Goal: Book appointment/travel/reservation

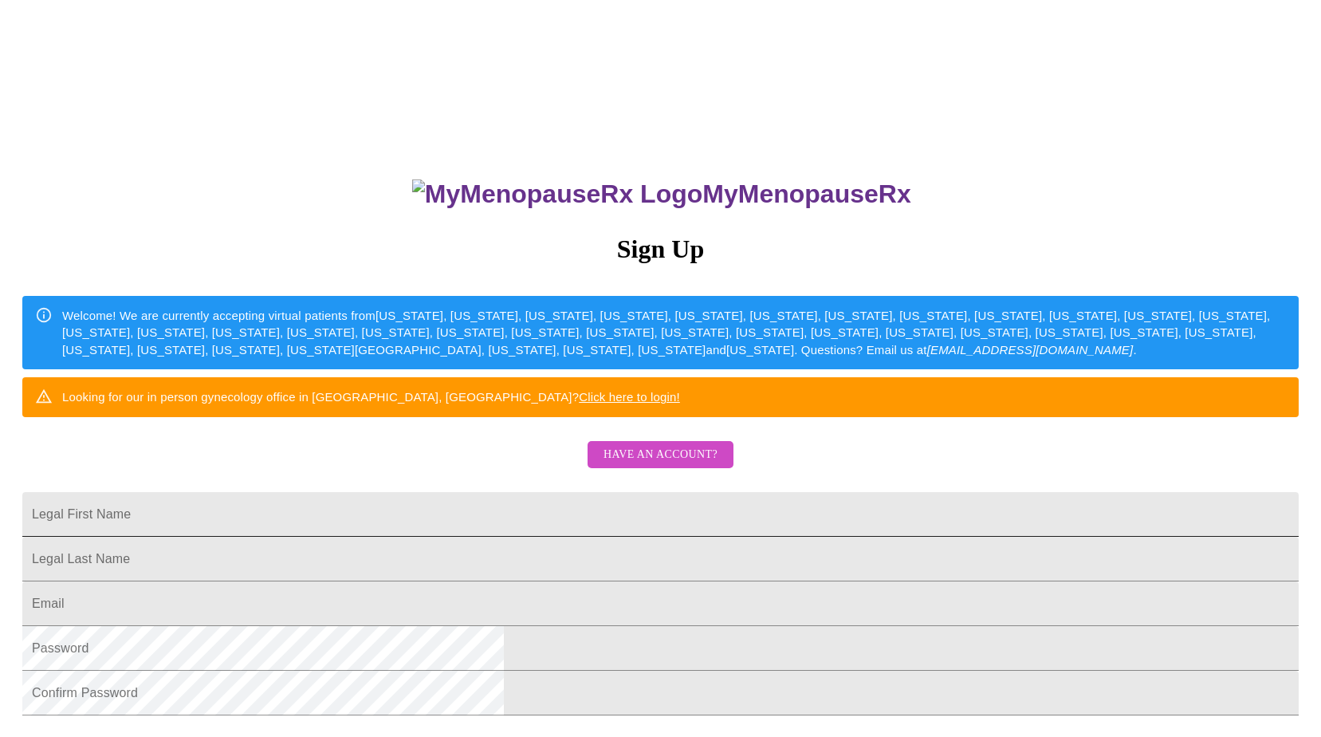
click at [481, 537] on input "Legal First Name" at bounding box center [660, 514] width 1277 height 45
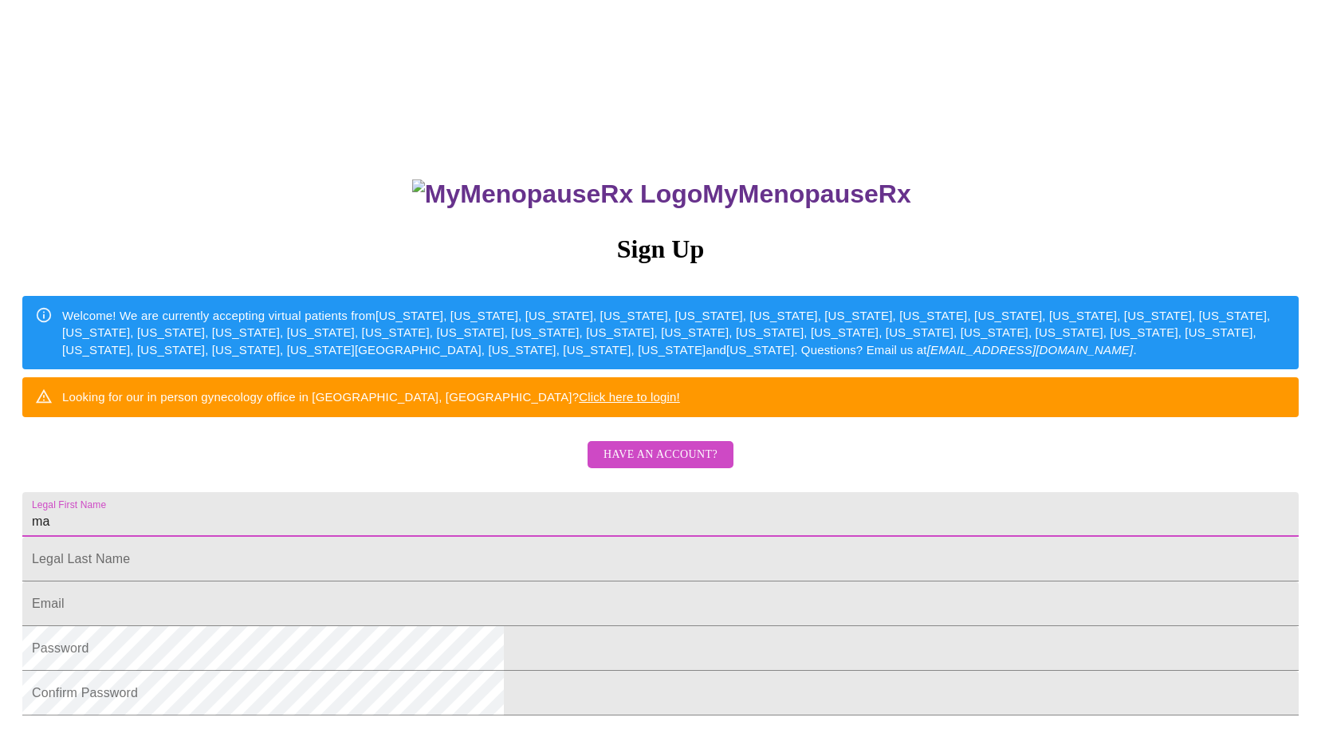
type input "m"
type input "[PERSON_NAME]"
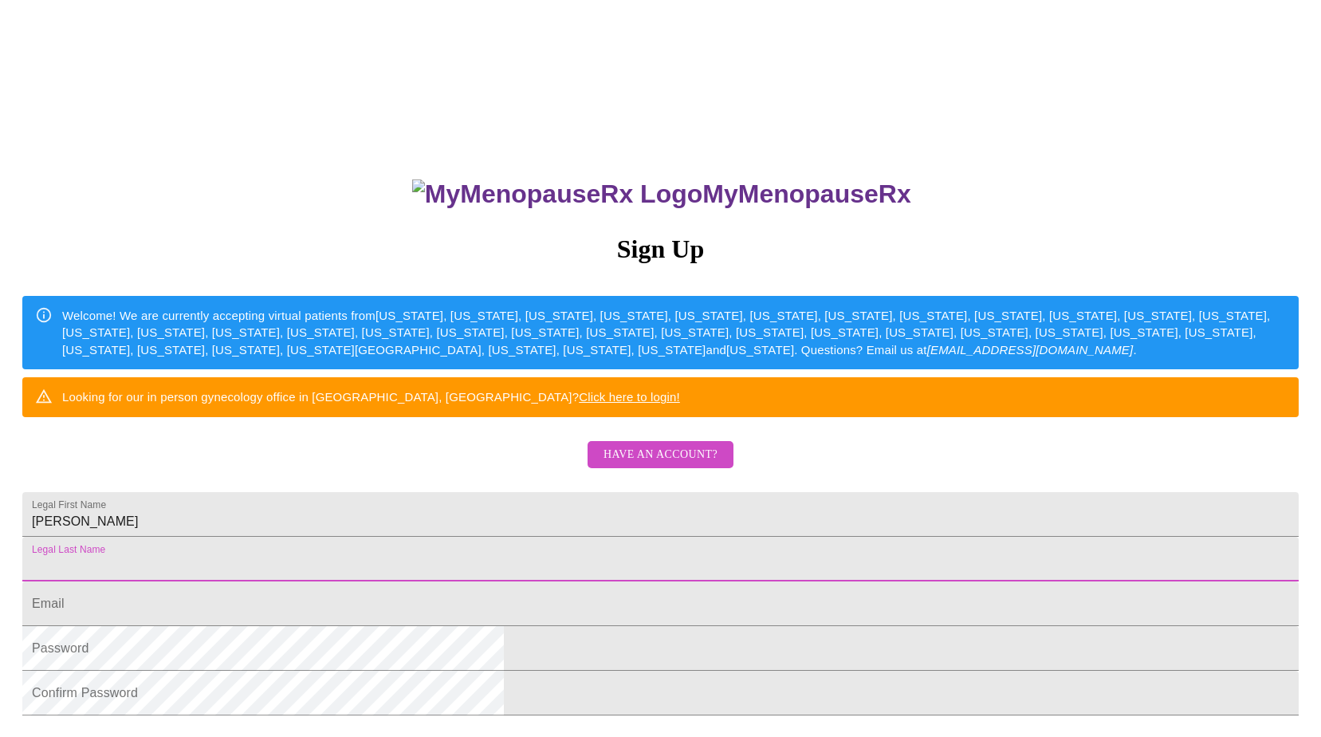
click at [463, 581] on input "Legal First Name" at bounding box center [660, 559] width 1277 height 45
type input "[PERSON_NAME]"
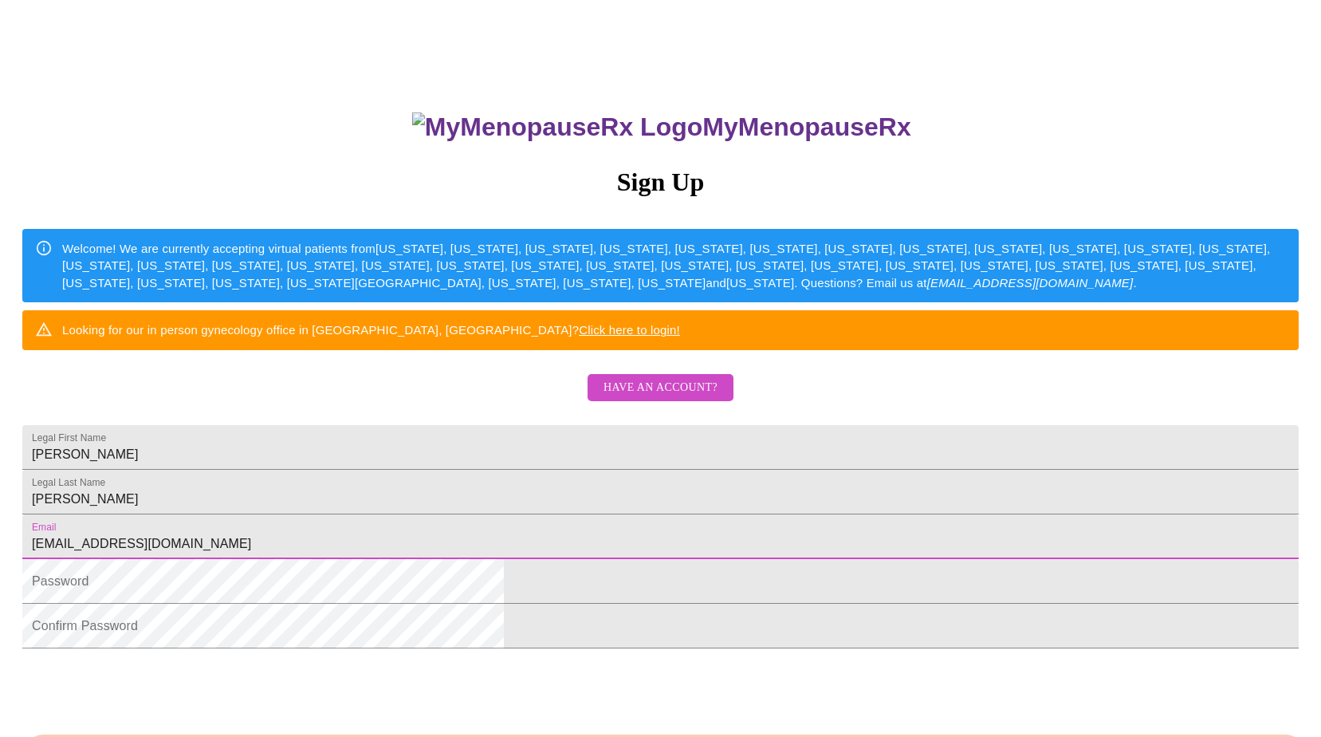
scroll to position [159, 0]
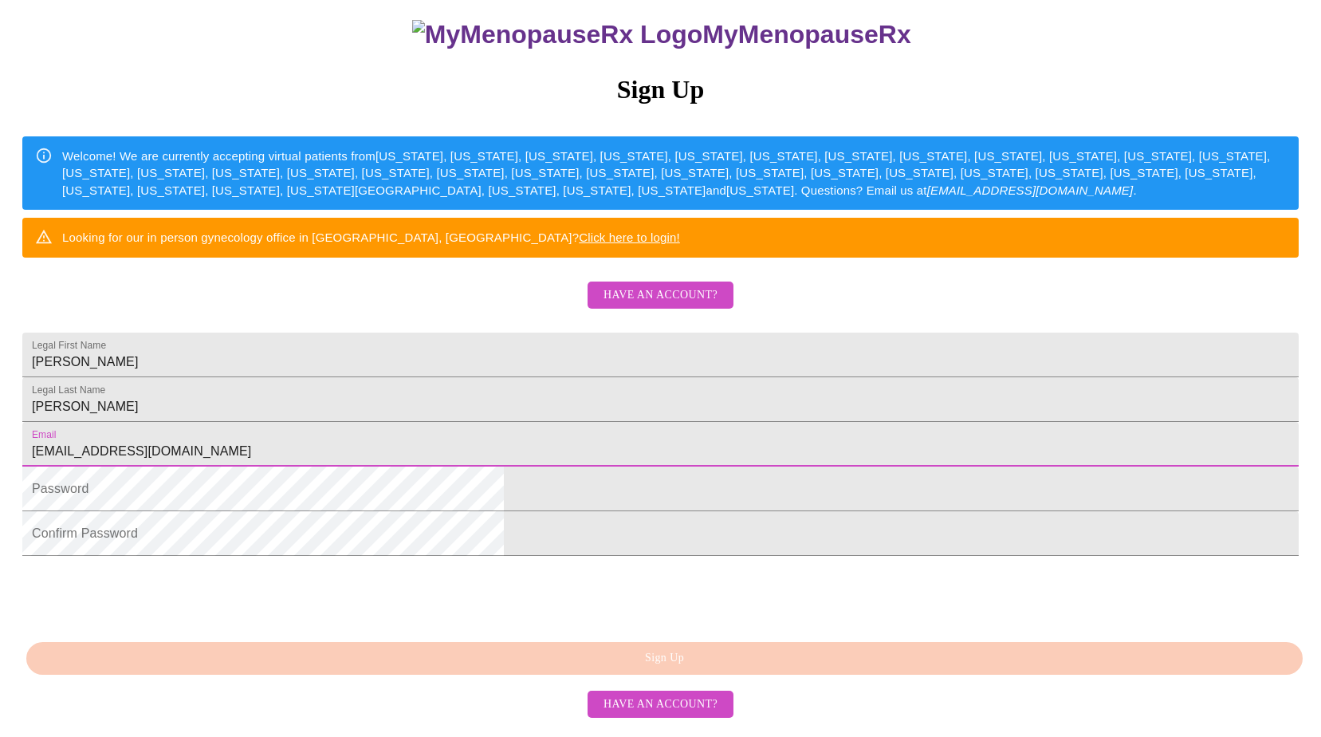
type input "[EMAIL_ADDRESS][DOMAIN_NAME]"
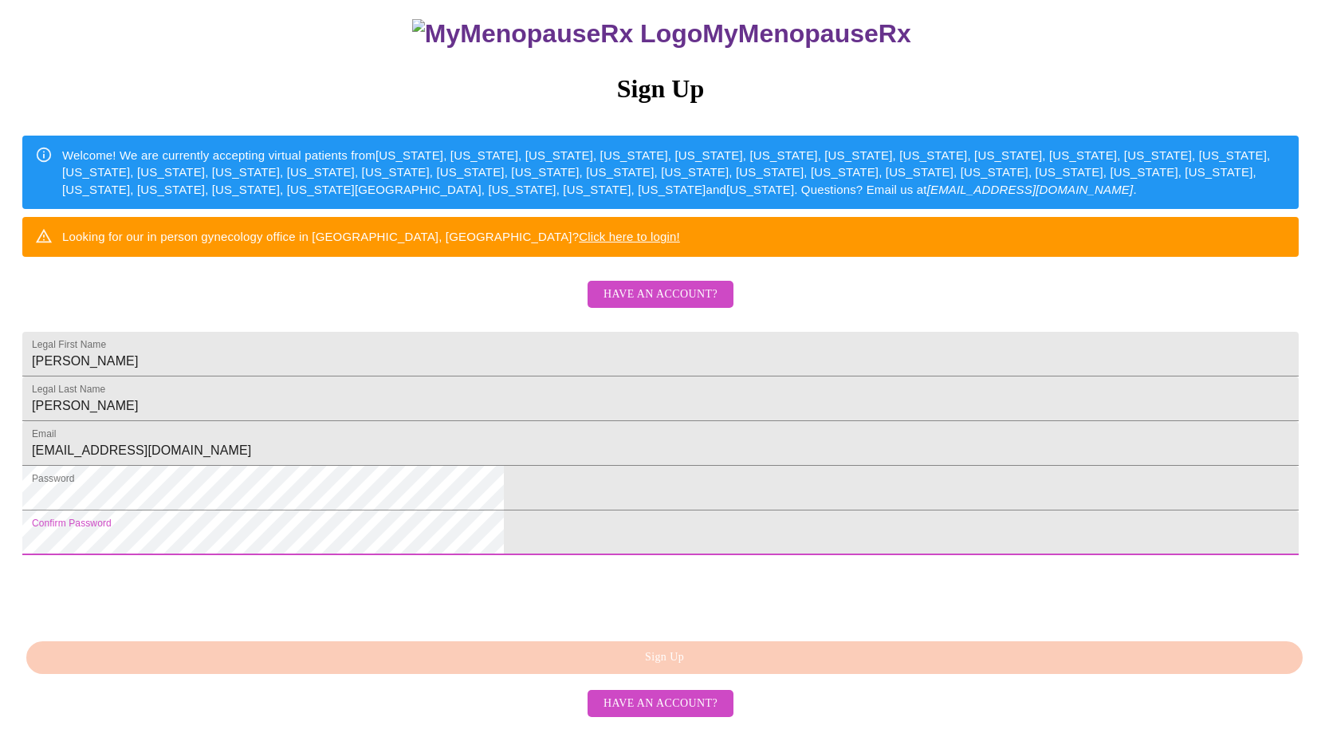
scroll to position [289, 0]
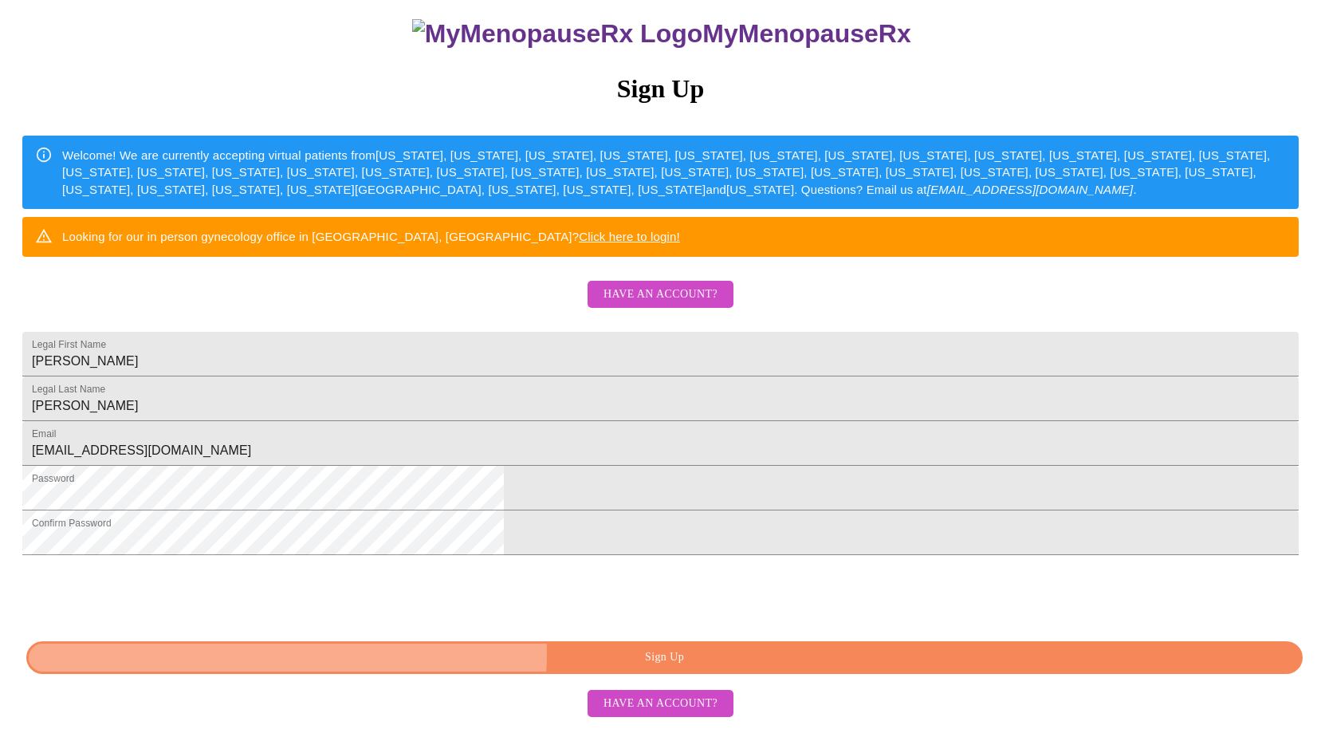
click at [685, 665] on span "Sign Up" at bounding box center [665, 658] width 1240 height 20
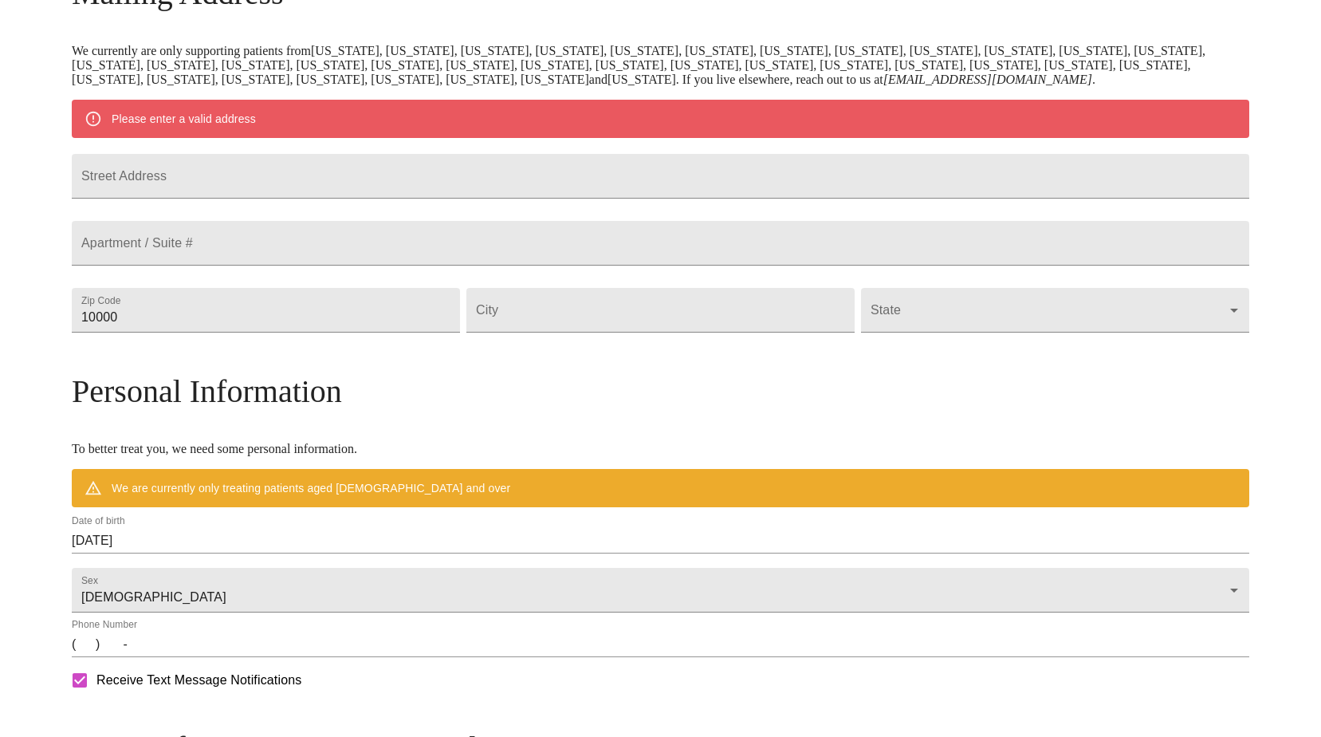
scroll to position [226, 0]
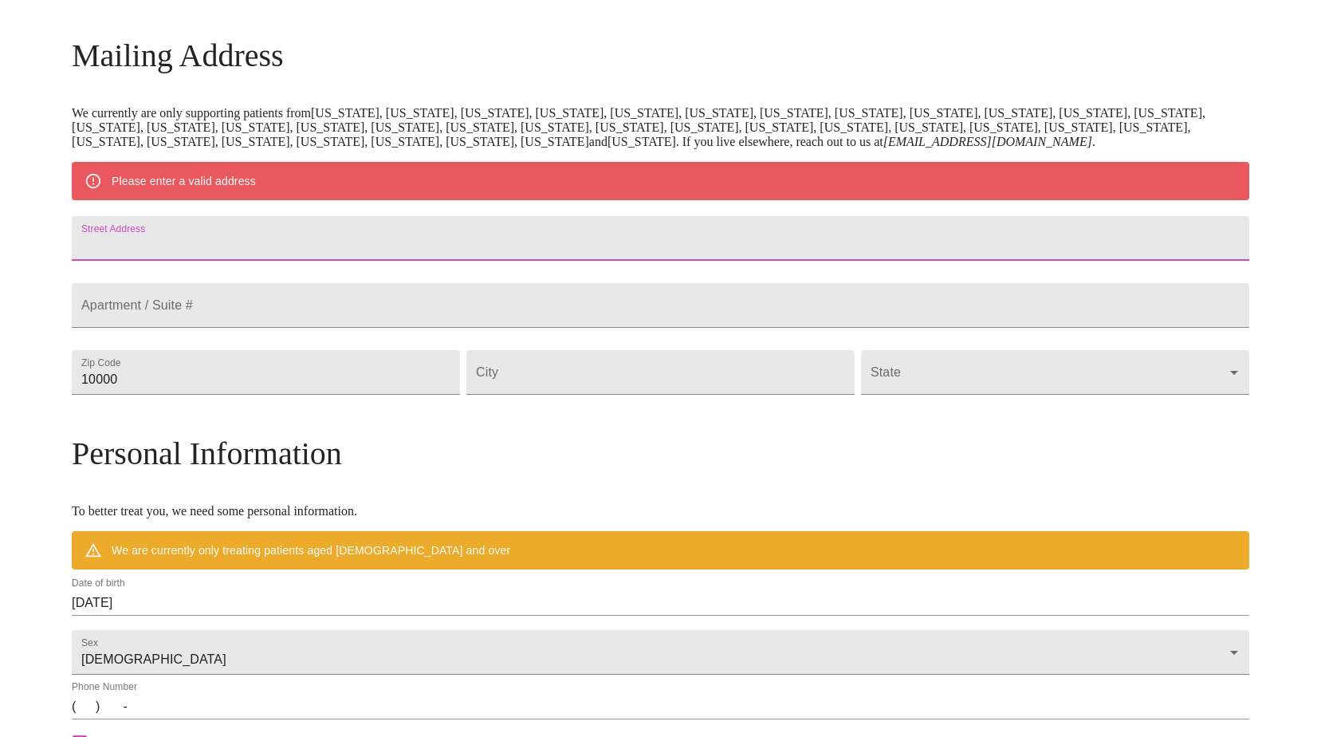
click at [266, 261] on input "Street Address" at bounding box center [661, 238] width 1178 height 45
click at [264, 261] on input "[STREET_ADDRESS]" at bounding box center [661, 238] width 1178 height 45
type input "[STREET_ADDRESS]"
click at [313, 328] on input "Street Address" at bounding box center [661, 305] width 1178 height 45
click at [363, 395] on input "10000" at bounding box center [266, 372] width 388 height 45
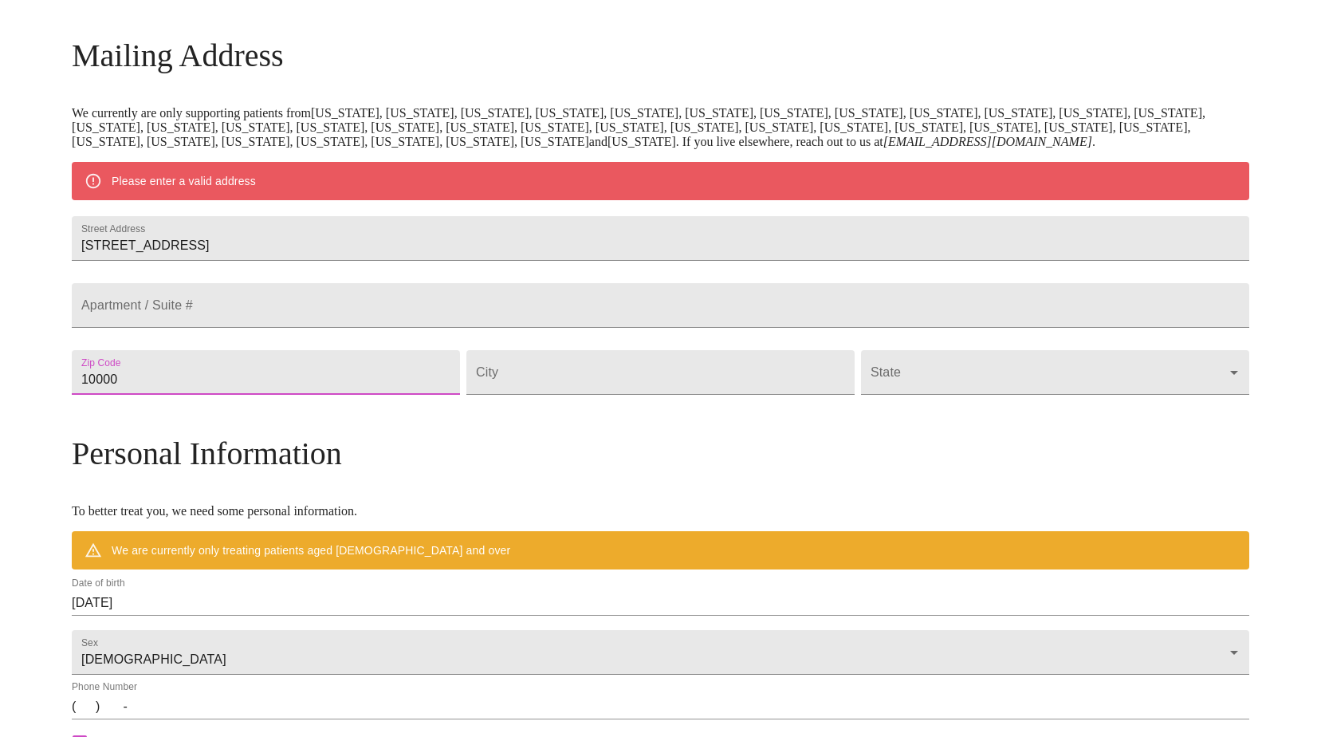
drag, startPoint x: 338, startPoint y: 438, endPoint x: 167, endPoint y: 436, distance: 170.7
click at [167, 436] on div "MyMenopauseRx Welcome to MyMenopauseRx Since it's your first time here, you'll …" at bounding box center [661, 401] width 1178 height 1243
type input "60110"
click at [578, 395] on input "Street Address" at bounding box center [661, 372] width 388 height 45
type input "c"
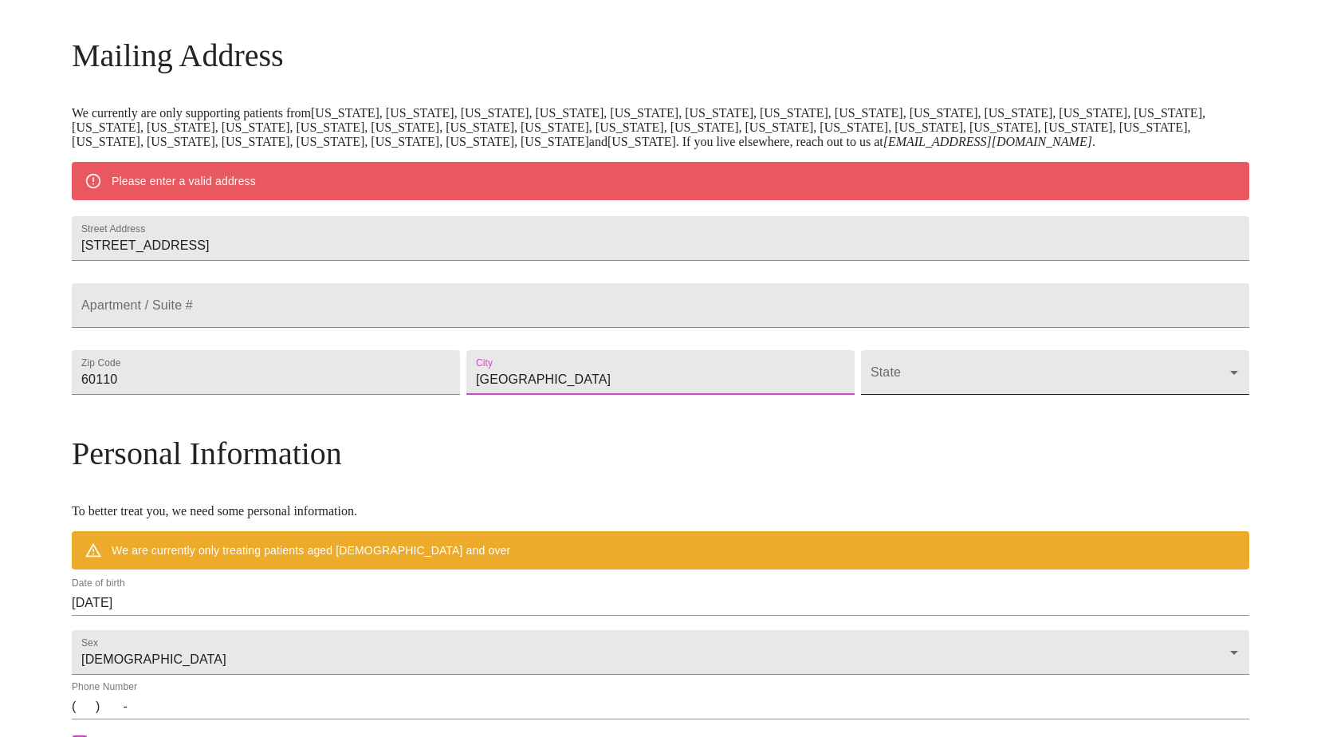
type input "[GEOGRAPHIC_DATA]"
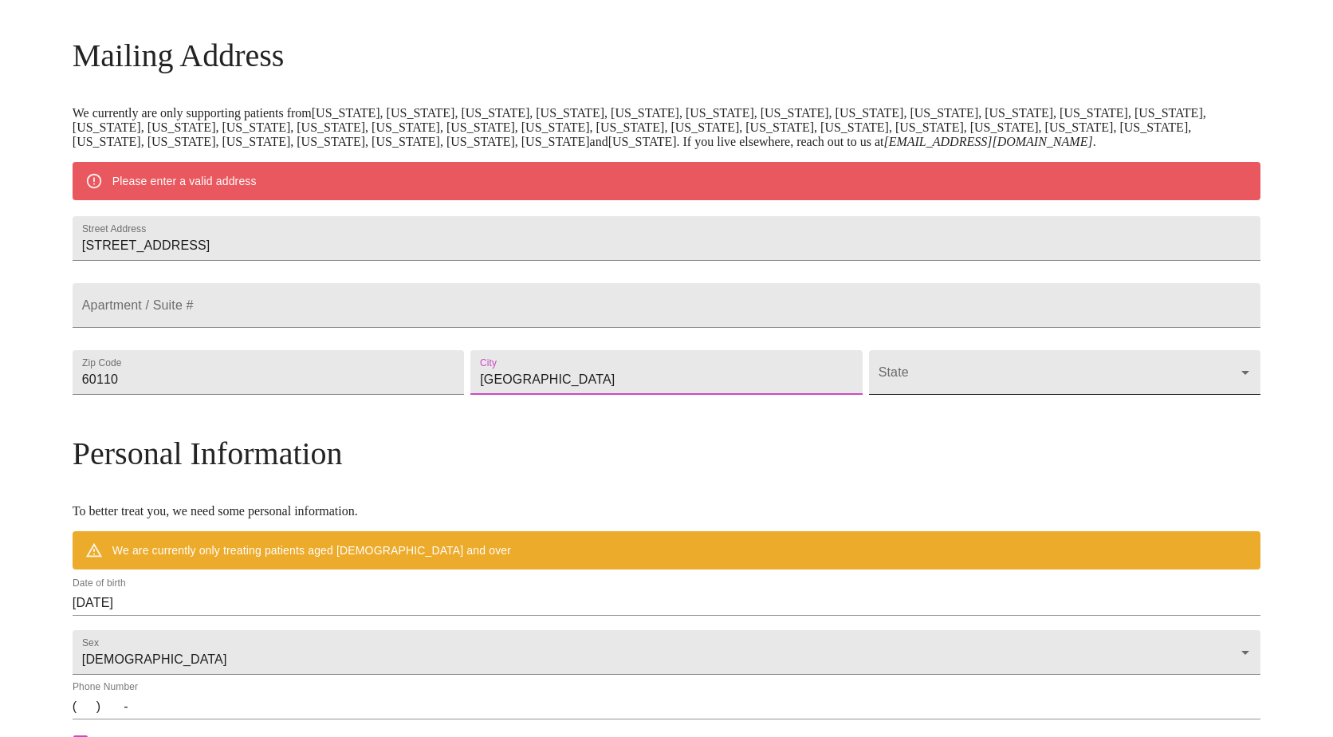
click at [852, 423] on body "MyMenopauseRx Welcome to MyMenopauseRx Since it's your first time here, you'll …" at bounding box center [666, 401] width 1321 height 1243
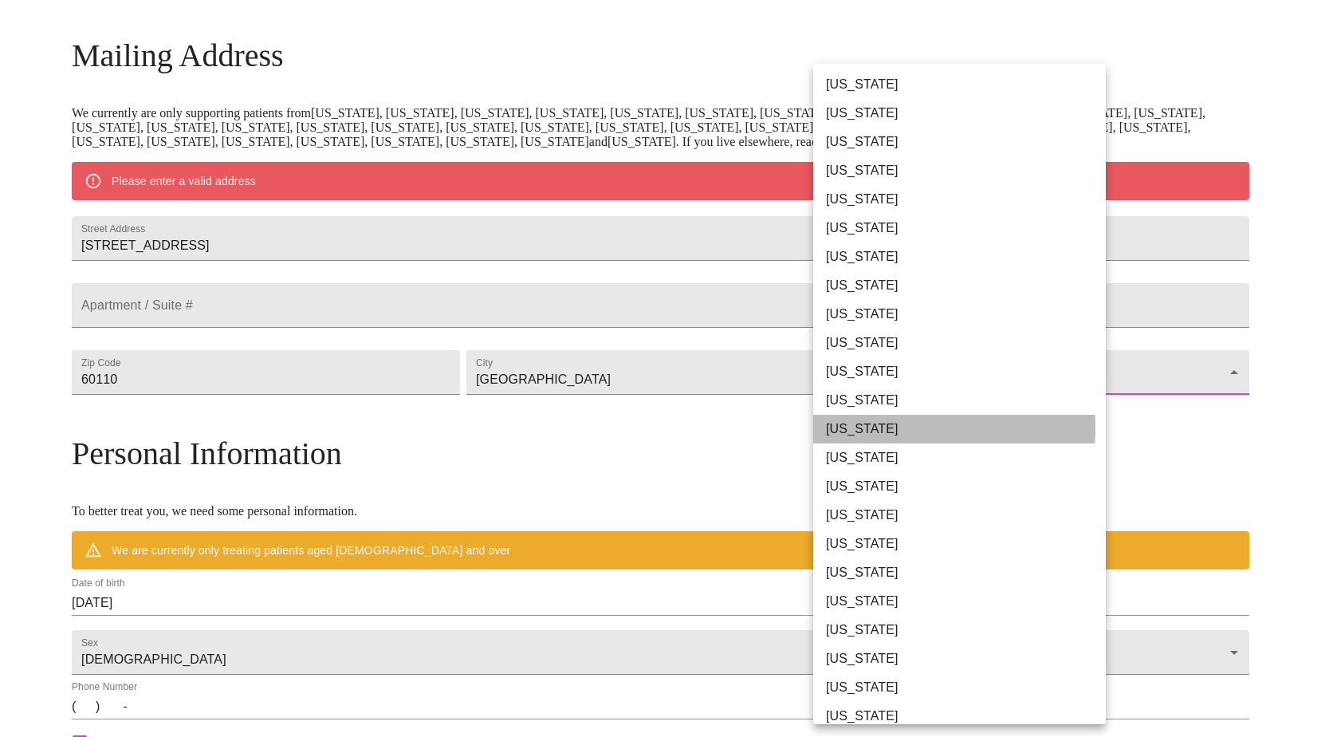
click at [842, 428] on li "[US_STATE]" at bounding box center [965, 429] width 305 height 29
type input "[US_STATE]"
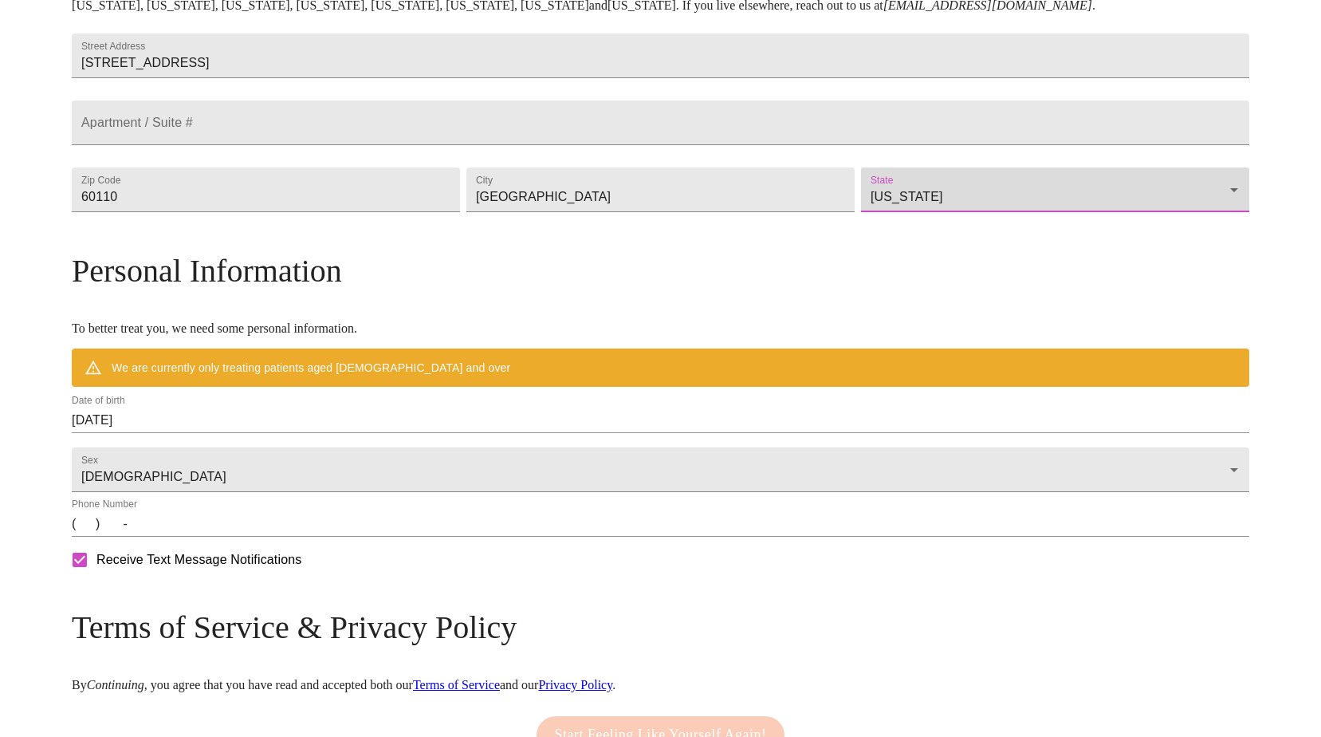
scroll to position [386, 0]
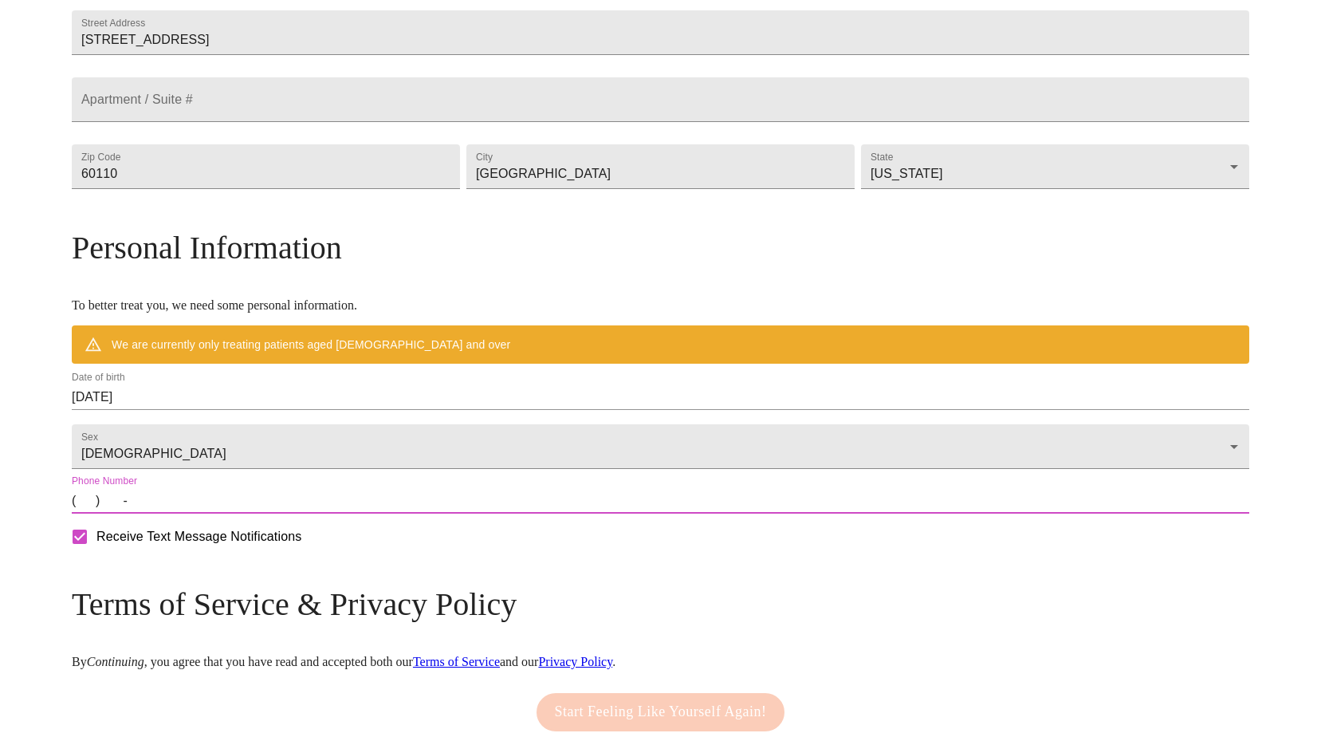
click at [222, 514] on input "(   )    -" at bounding box center [661, 501] width 1178 height 26
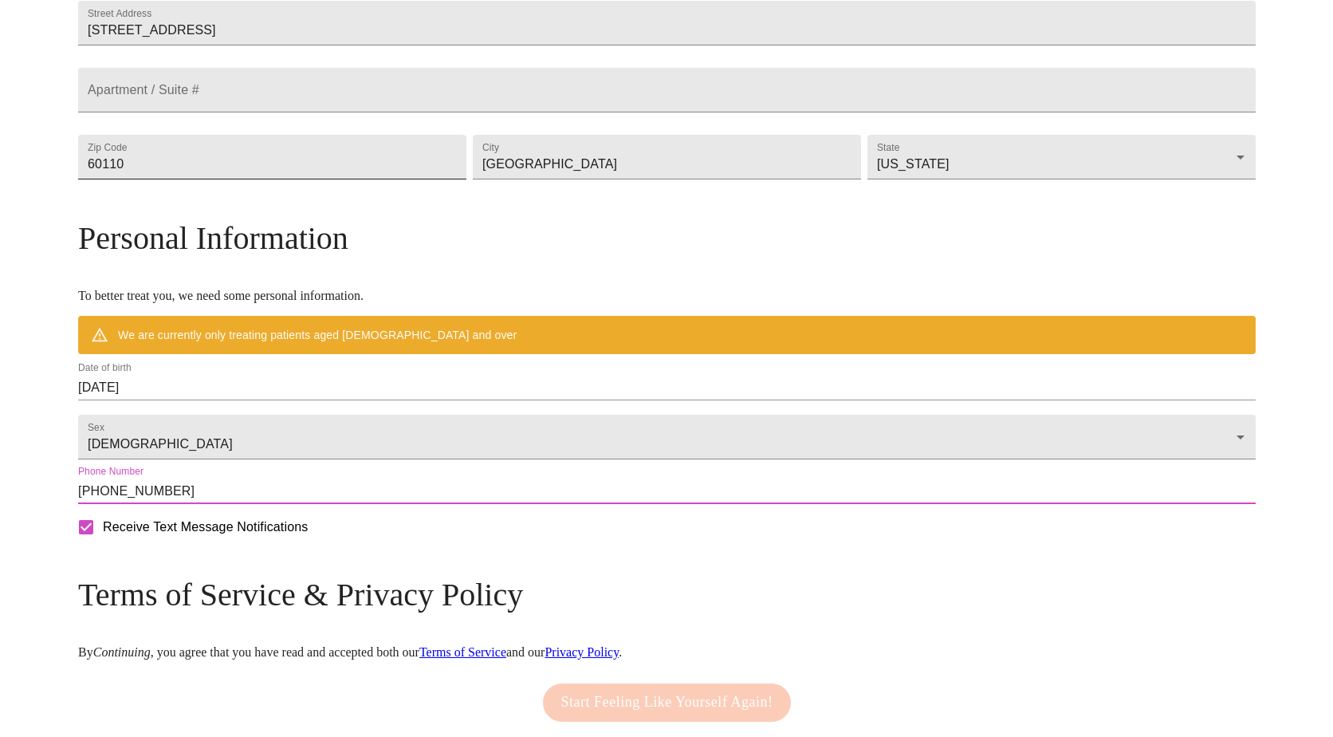
scroll to position [399, 0]
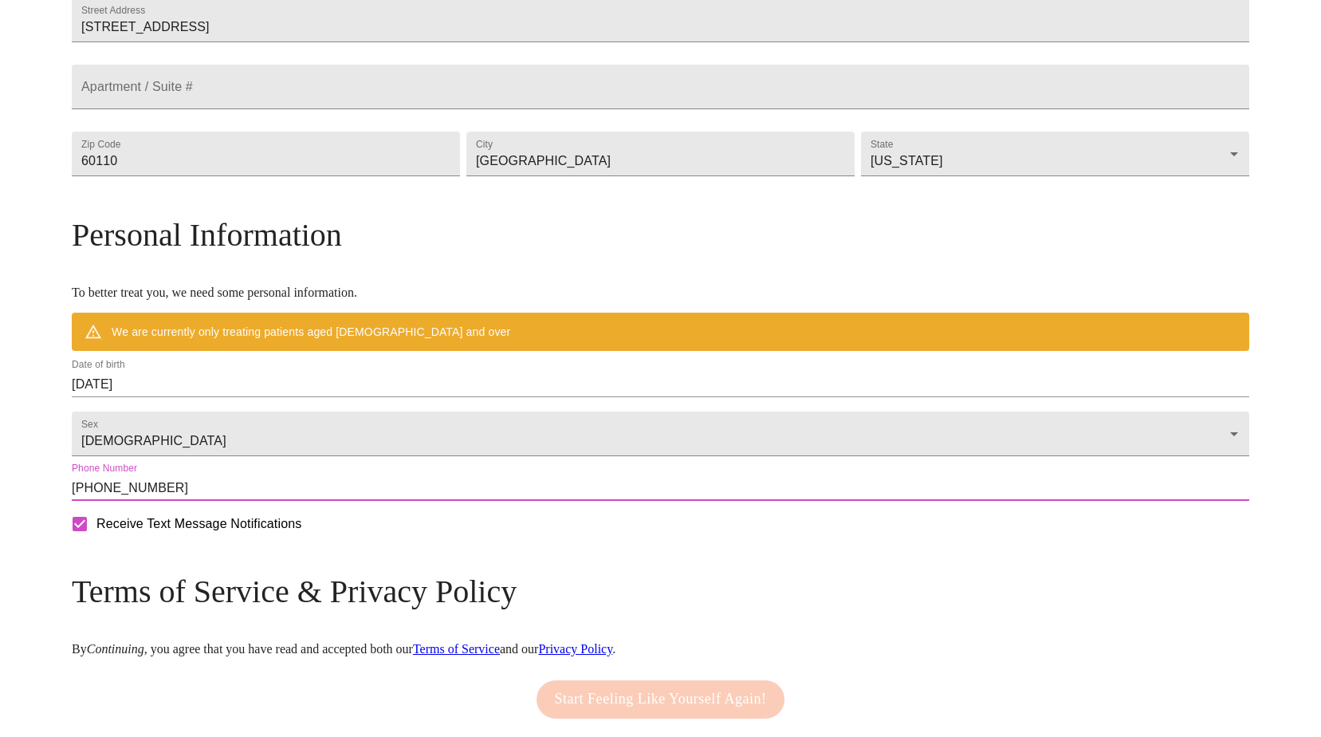
type input "[PHONE_NUMBER]"
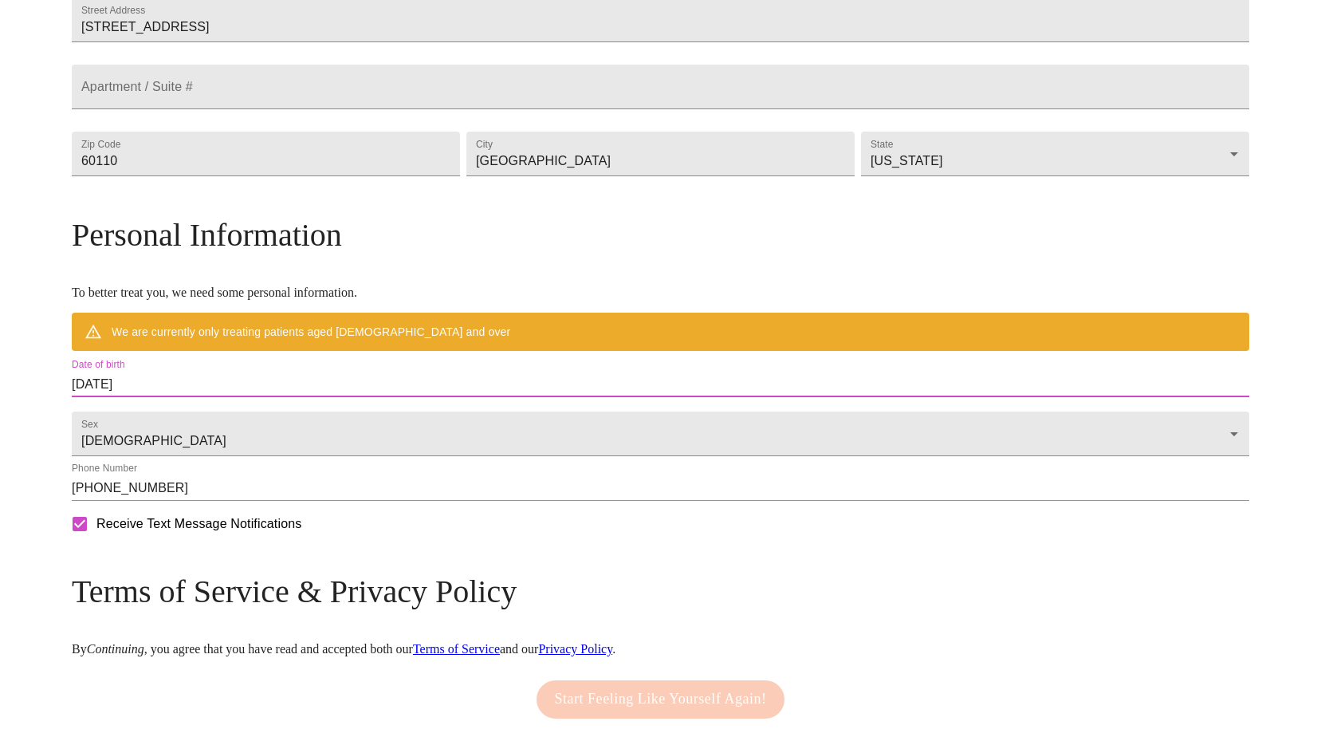
drag, startPoint x: 315, startPoint y: 431, endPoint x: 179, endPoint y: 439, distance: 136.6
click at [179, 439] on div "MyMenopauseRx Welcome to MyMenopauseRx Since it's your first time here, you'll …" at bounding box center [661, 206] width 1178 height 1197
click at [274, 397] on input "[DATE]" at bounding box center [661, 385] width 1178 height 26
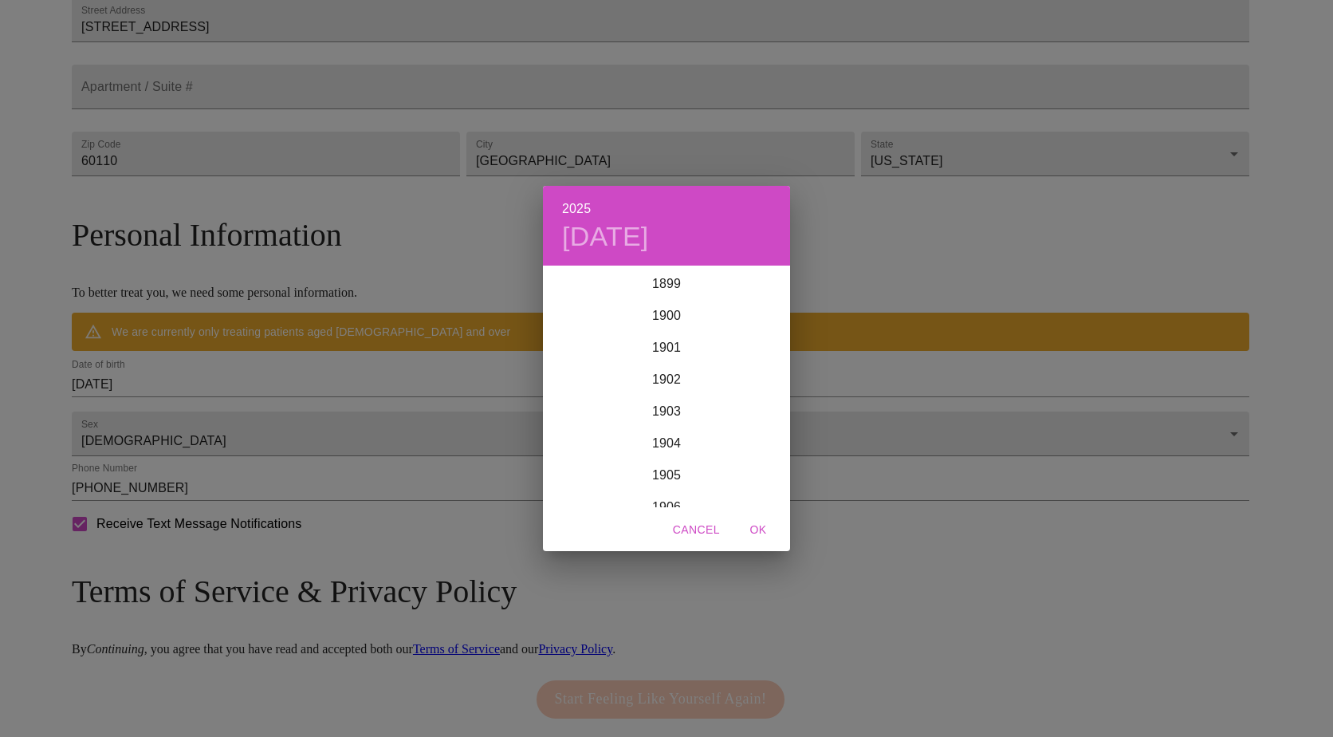
scroll to position [3923, 0]
click at [289, 439] on div "2025 [DATE] 1900 1901 1902 1903 1904 1905 1906 1907 1908 1909 1910 1911 1912 19…" at bounding box center [666, 368] width 1333 height 737
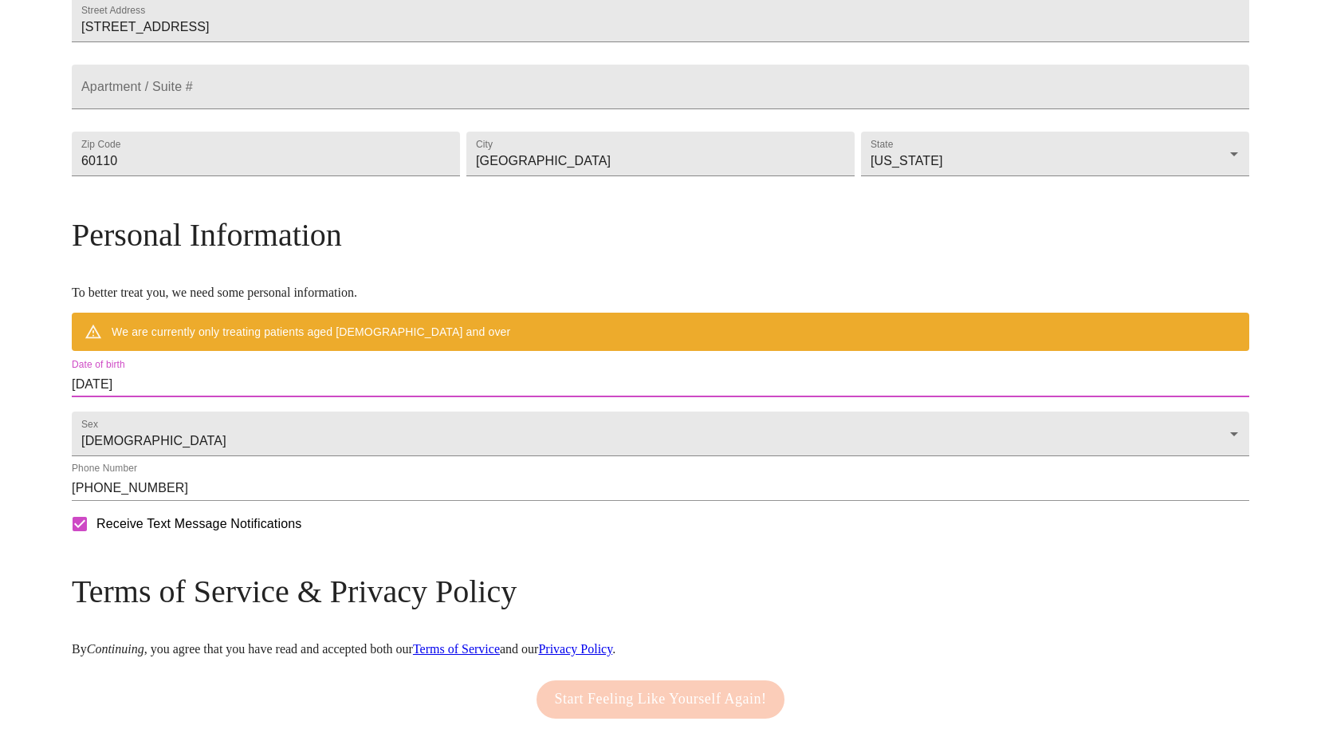
drag, startPoint x: 289, startPoint y: 439, endPoint x: 264, endPoint y: 438, distance: 24.7
click at [264, 397] on input "[DATE]" at bounding box center [661, 385] width 1178 height 26
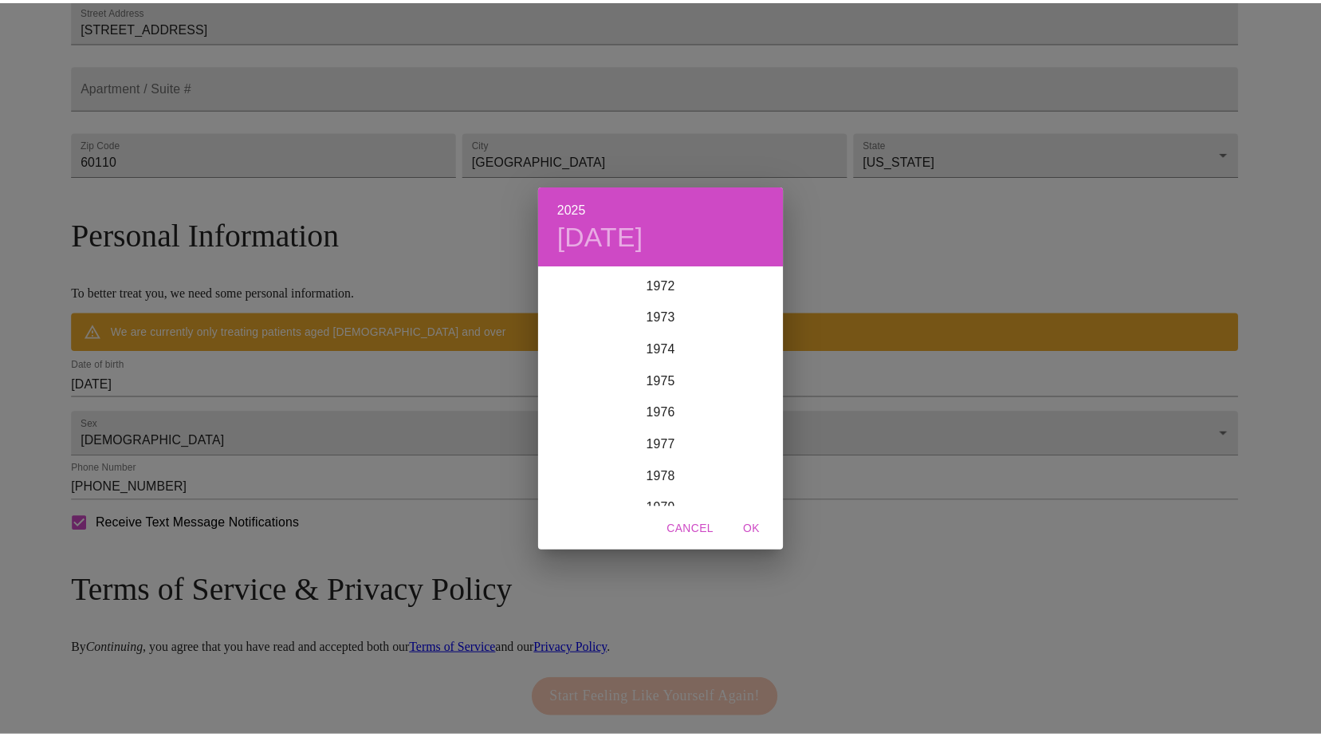
scroll to position [2329, 0]
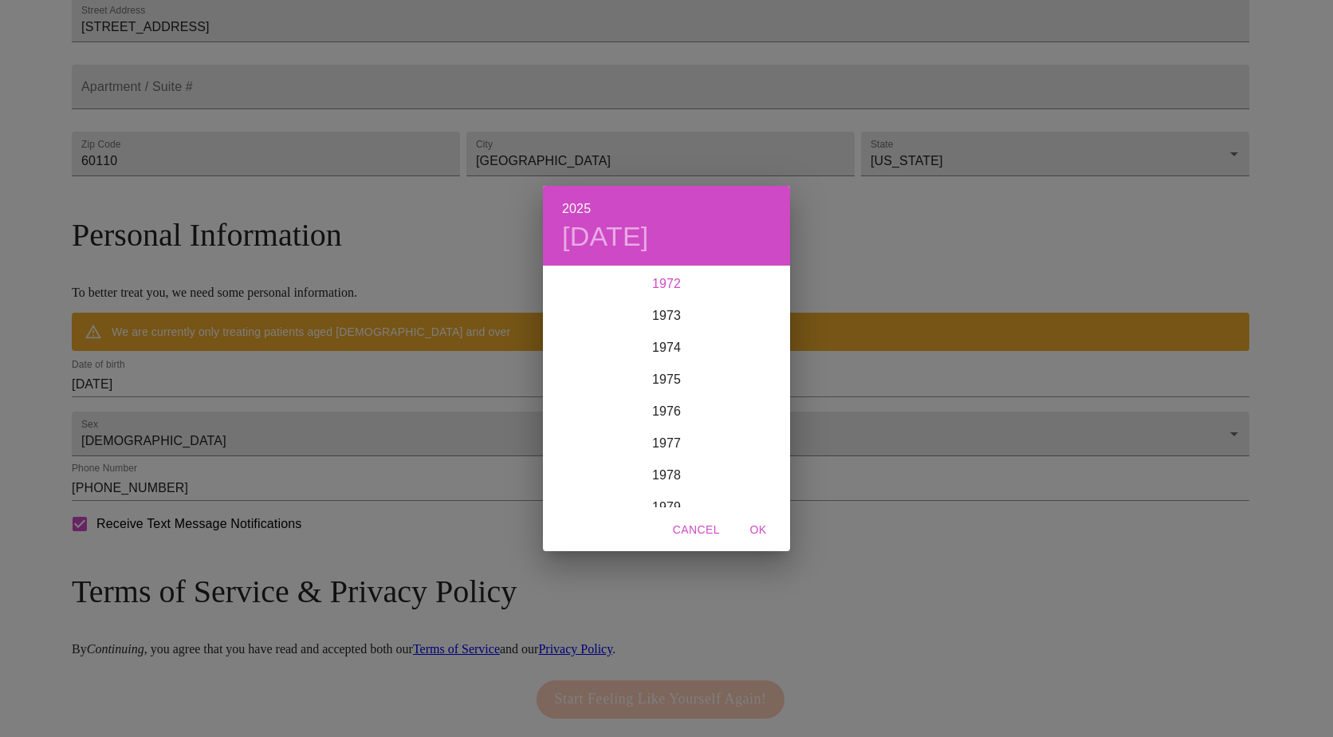
click at [660, 281] on div "1972" at bounding box center [666, 284] width 247 height 32
click at [654, 419] on div "Aug" at bounding box center [666, 418] width 82 height 60
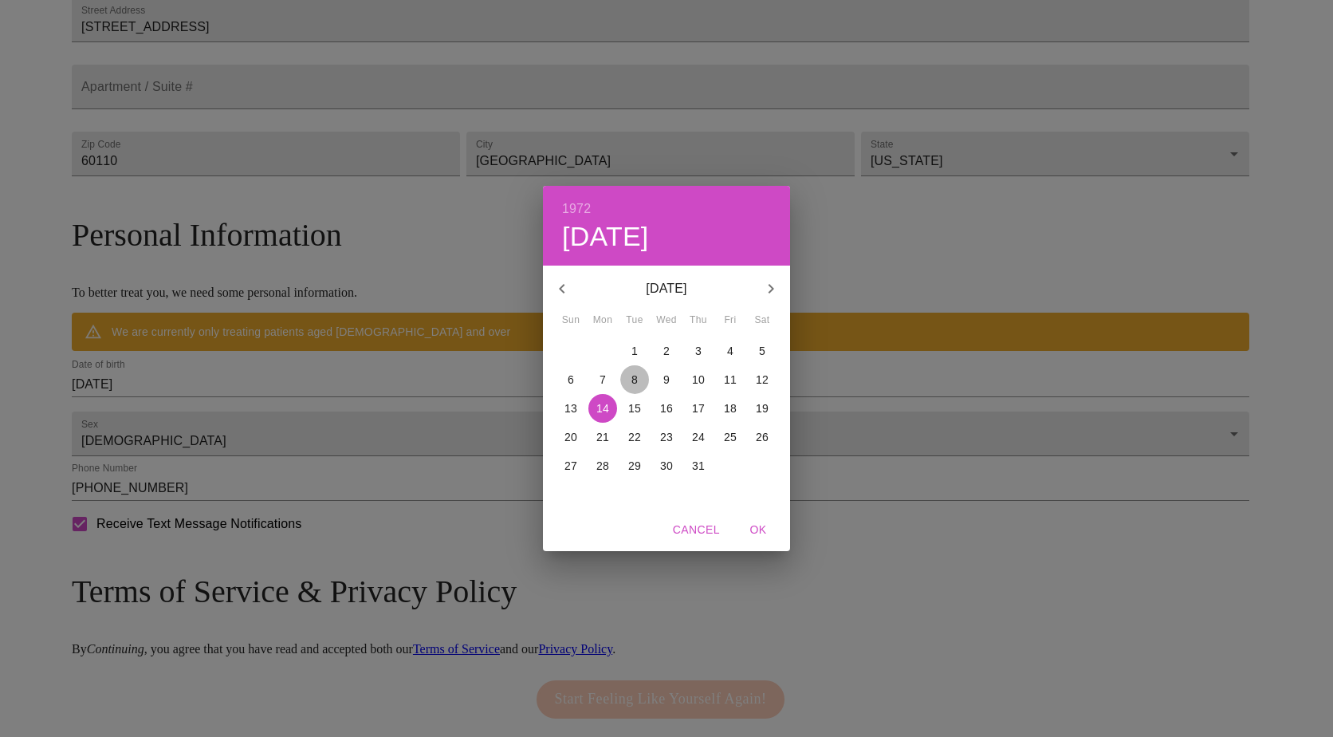
click at [634, 378] on p "8" at bounding box center [635, 380] width 6 height 16
click at [757, 530] on span "OK" at bounding box center [758, 530] width 38 height 20
type input "[DATE]"
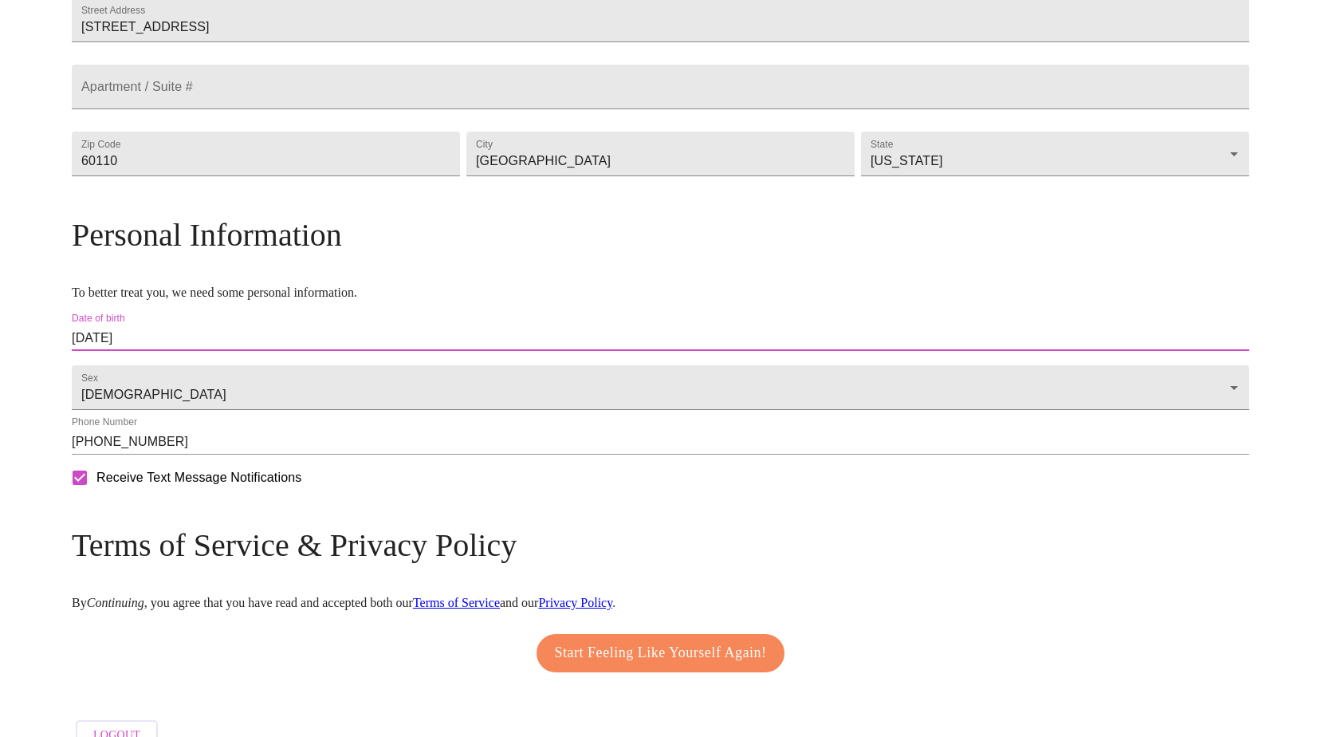
click at [673, 666] on span "Start Feeling Like Yourself Again!" at bounding box center [661, 653] width 212 height 26
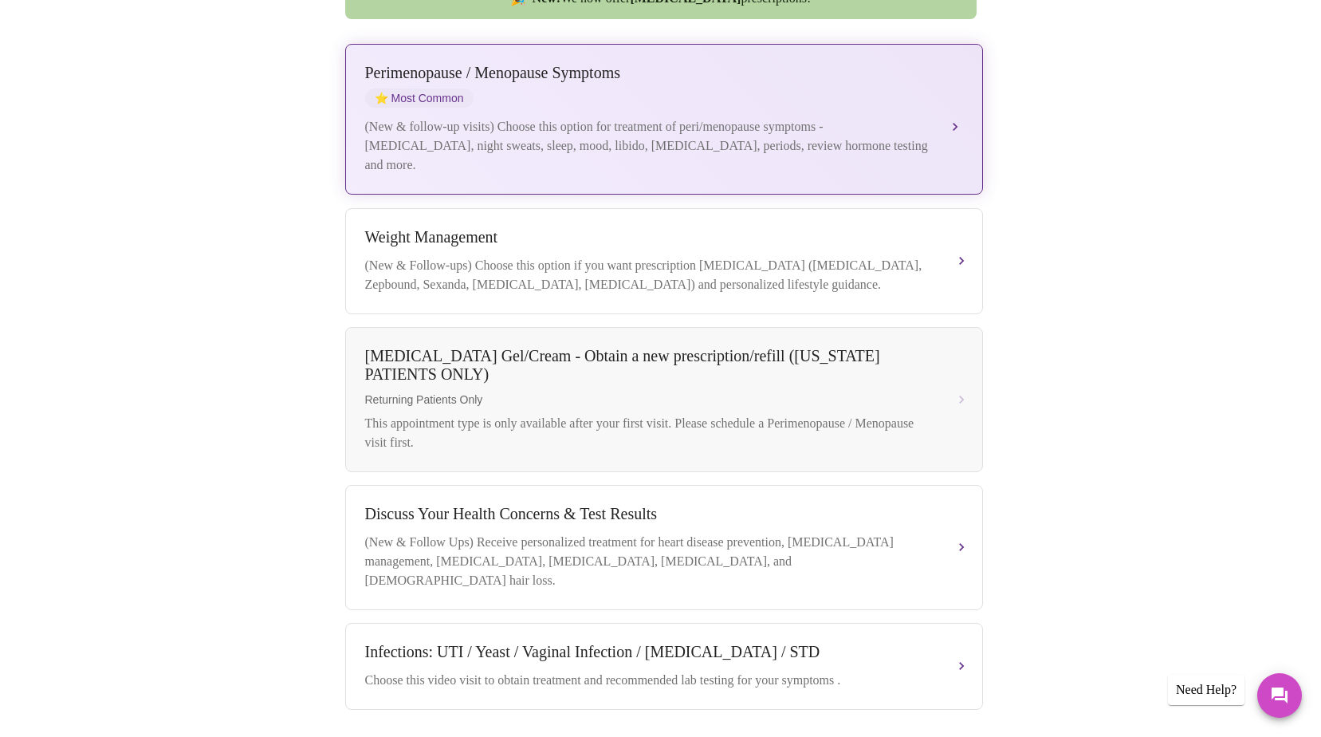
scroll to position [478, 0]
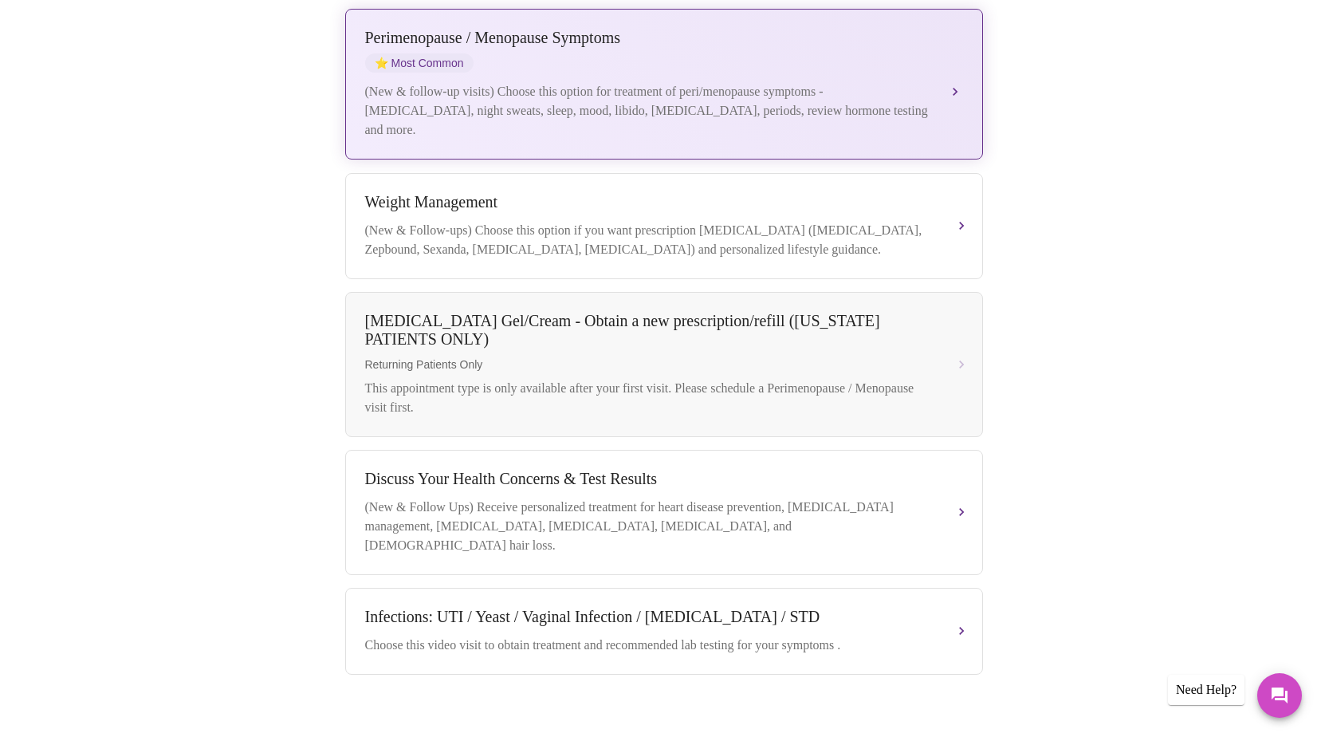
click at [957, 67] on button "[MEDICAL_DATA] / Menopause Symptoms ⭐ Most Common (New & follow-up visits) Choo…" at bounding box center [664, 84] width 638 height 151
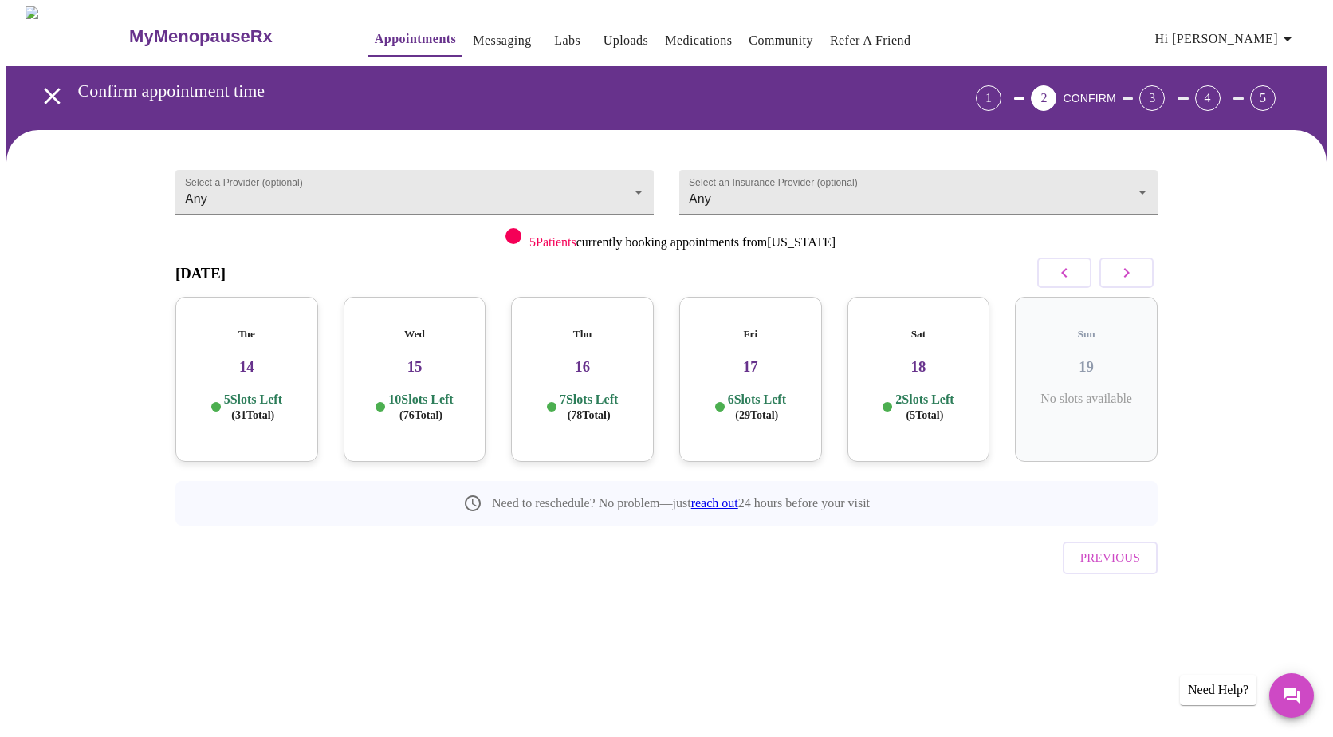
click at [273, 372] on div "Tue 14 5 Slots Left ( 31 Total)" at bounding box center [246, 379] width 143 height 165
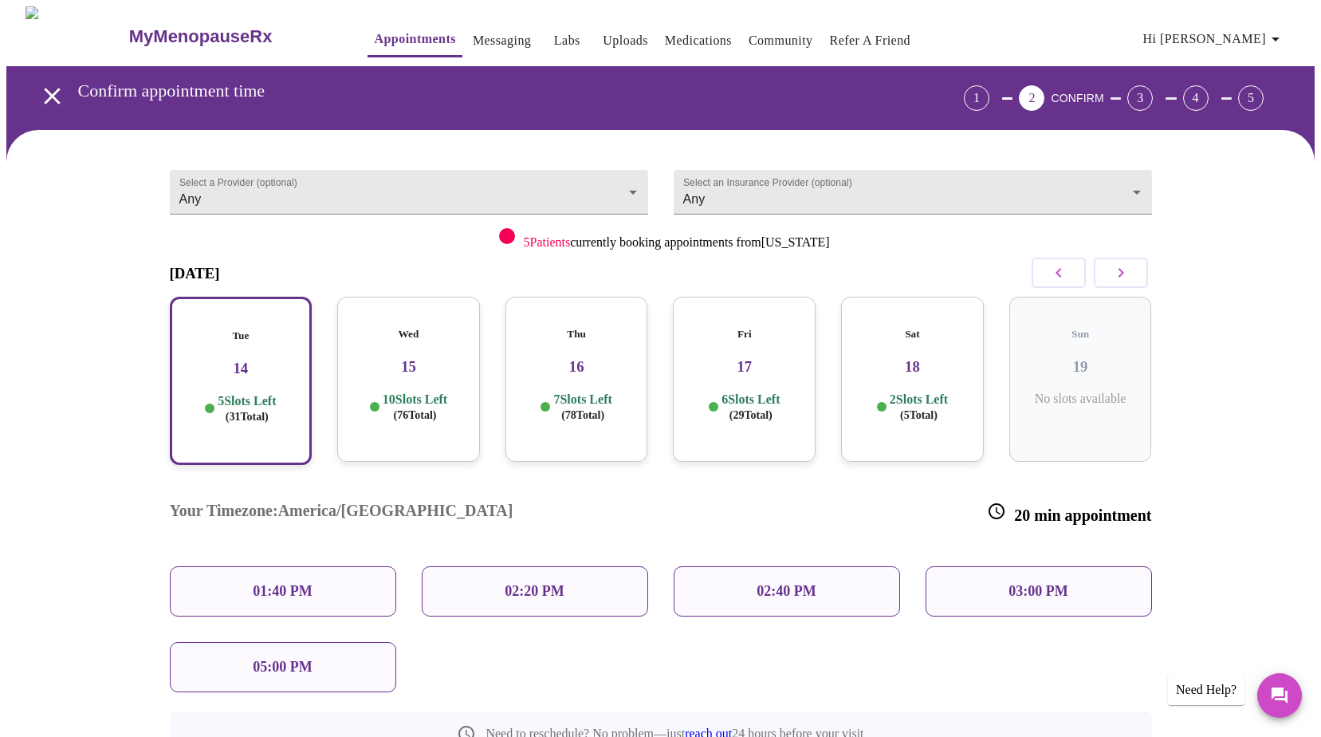
click at [320, 566] on div "01:40 PM" at bounding box center [283, 591] width 226 height 50
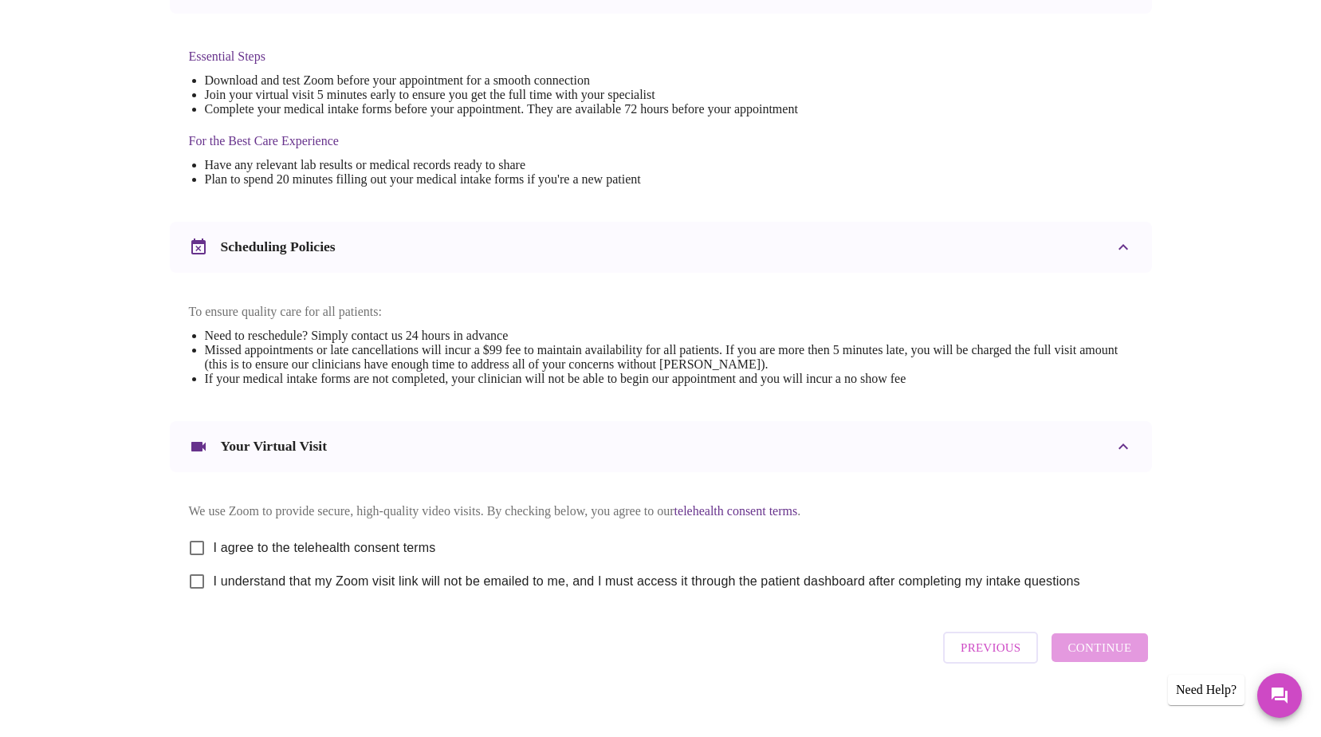
scroll to position [419, 0]
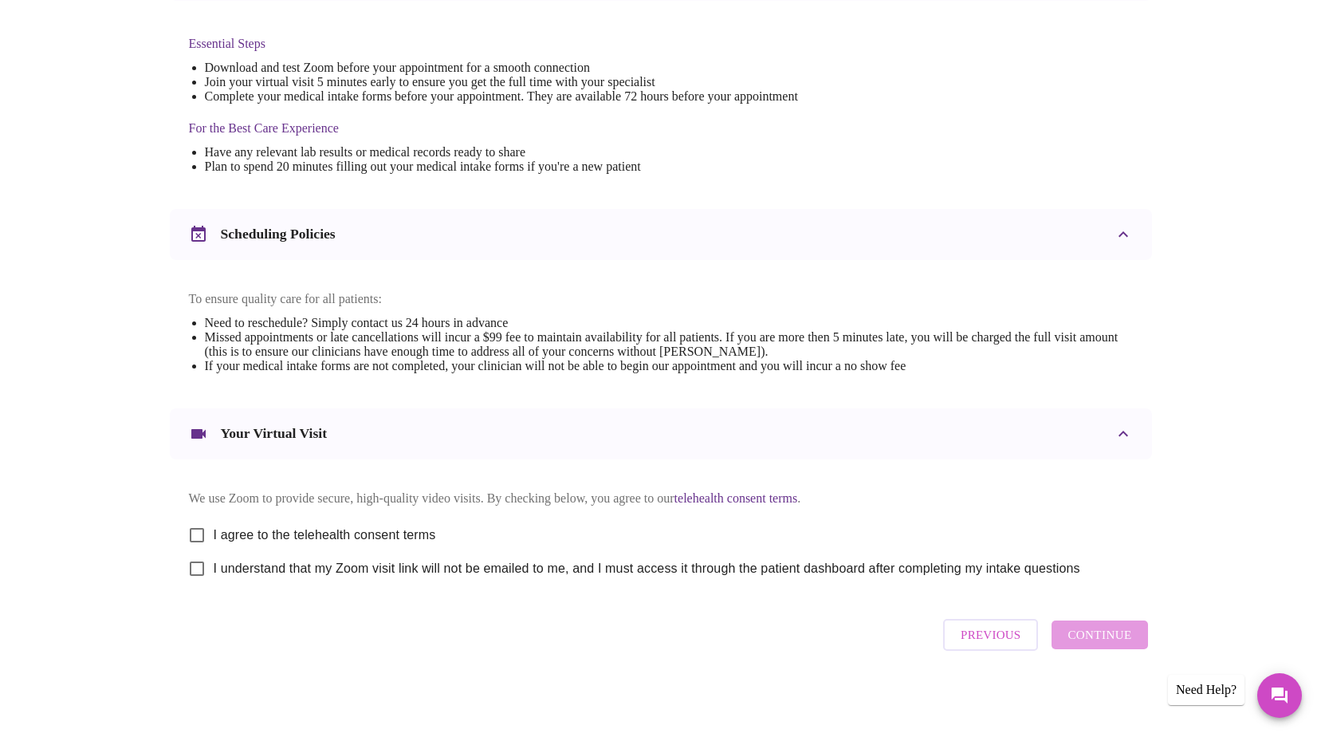
click at [193, 526] on input "I agree to the telehealth consent terms" at bounding box center [196, 534] width 33 height 33
checkbox input "true"
click at [198, 569] on input "I understand that my Zoom visit link will not be emailed to me, and I must acce…" at bounding box center [196, 568] width 33 height 33
checkbox input "true"
click at [1096, 635] on span "Continue" at bounding box center [1100, 634] width 64 height 21
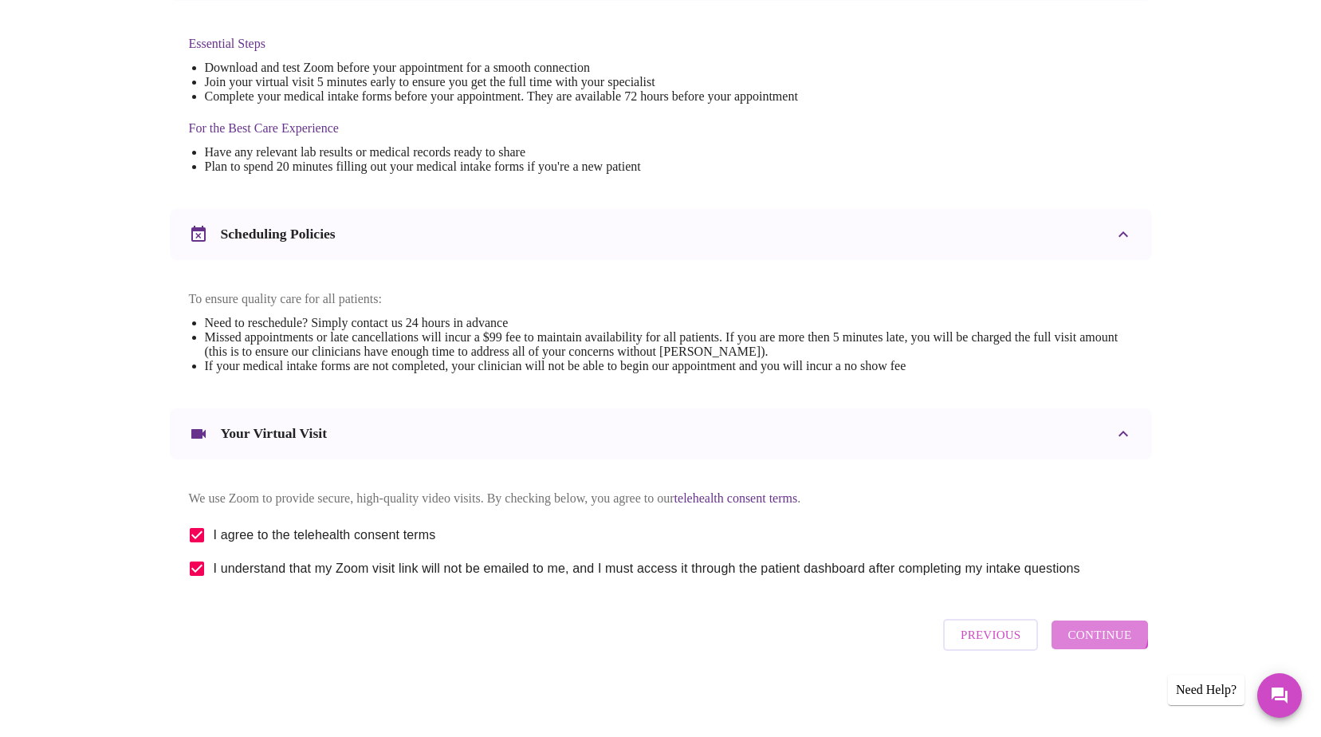
scroll to position [0, 0]
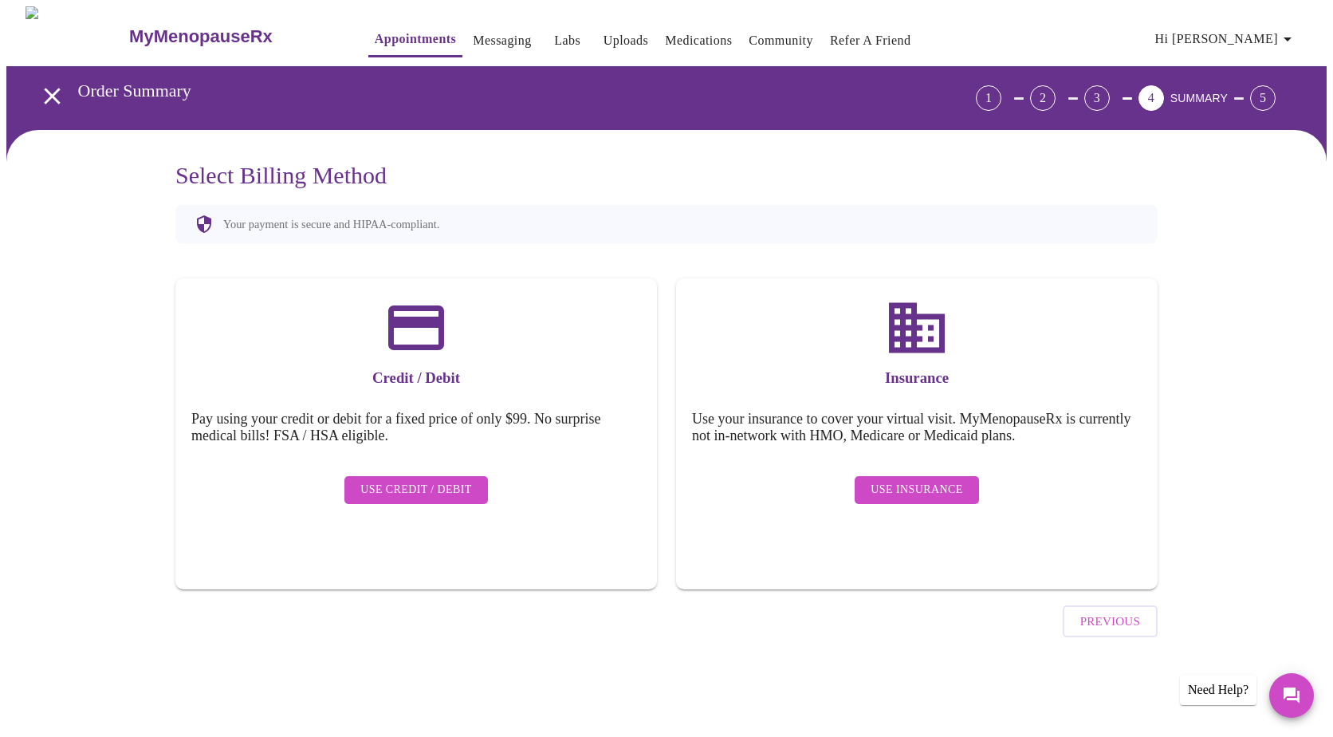
click at [943, 480] on span "Use Insurance" at bounding box center [917, 490] width 92 height 20
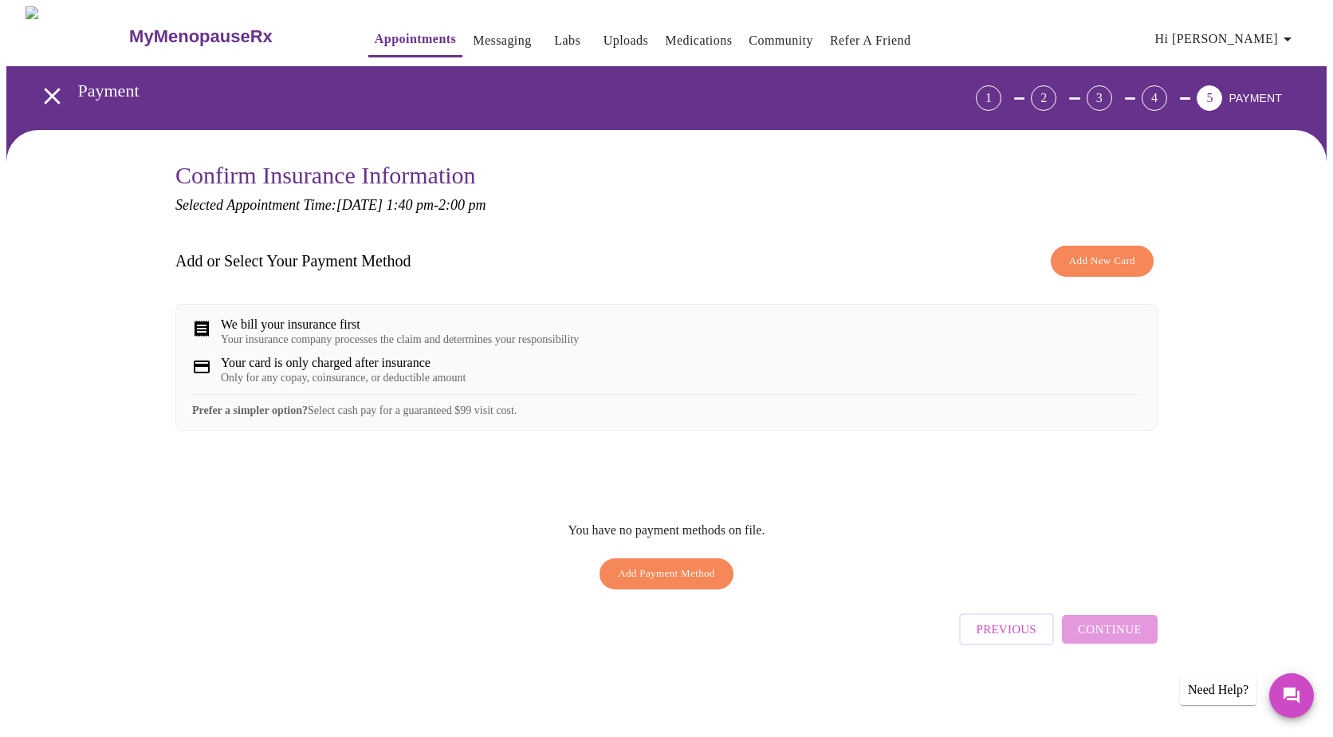
click at [265, 338] on div "Your insurance company processes the claim and determines your responsibility" at bounding box center [400, 339] width 358 height 13
click at [1091, 265] on span "Add New Card" at bounding box center [1102, 261] width 66 height 18
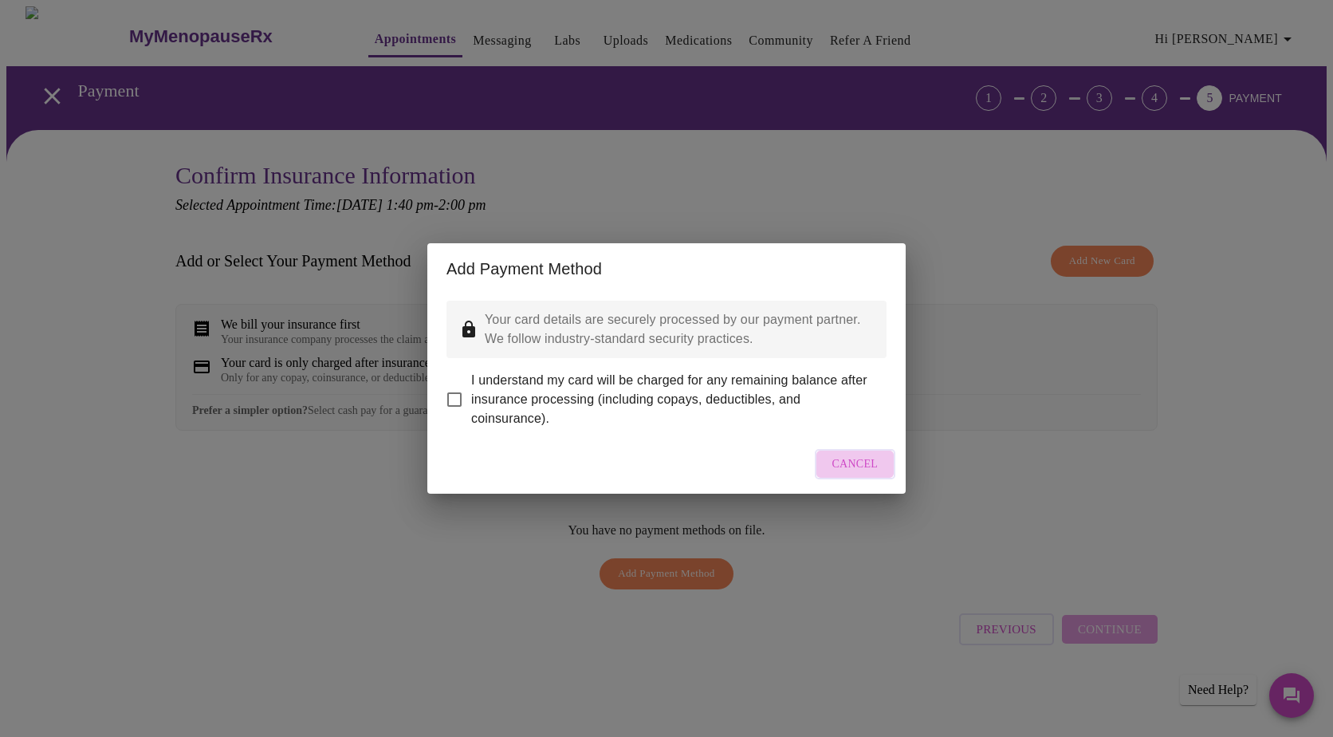
click at [851, 467] on span "Cancel" at bounding box center [856, 465] width 46 height 20
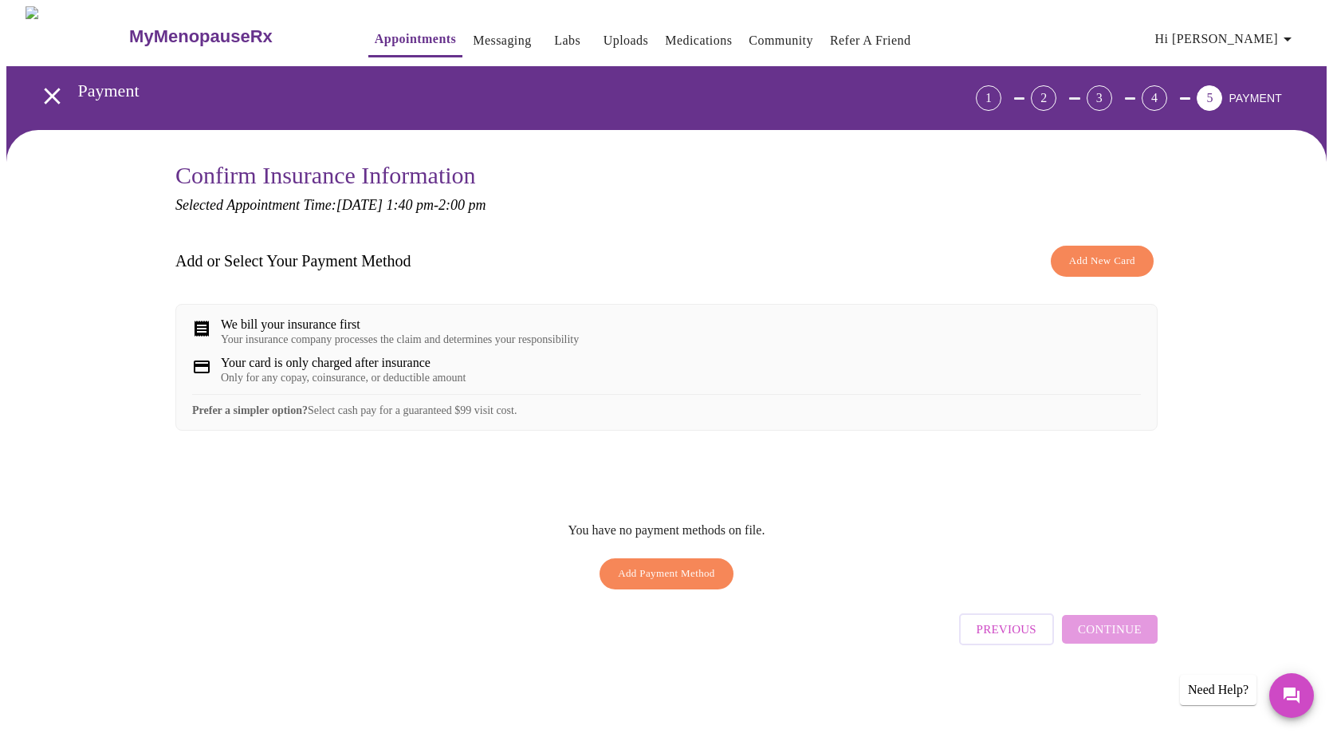
click at [1123, 643] on div "Previous Continue" at bounding box center [1058, 625] width 199 height 56
click at [656, 583] on span "Add Payment Method" at bounding box center [666, 574] width 97 height 18
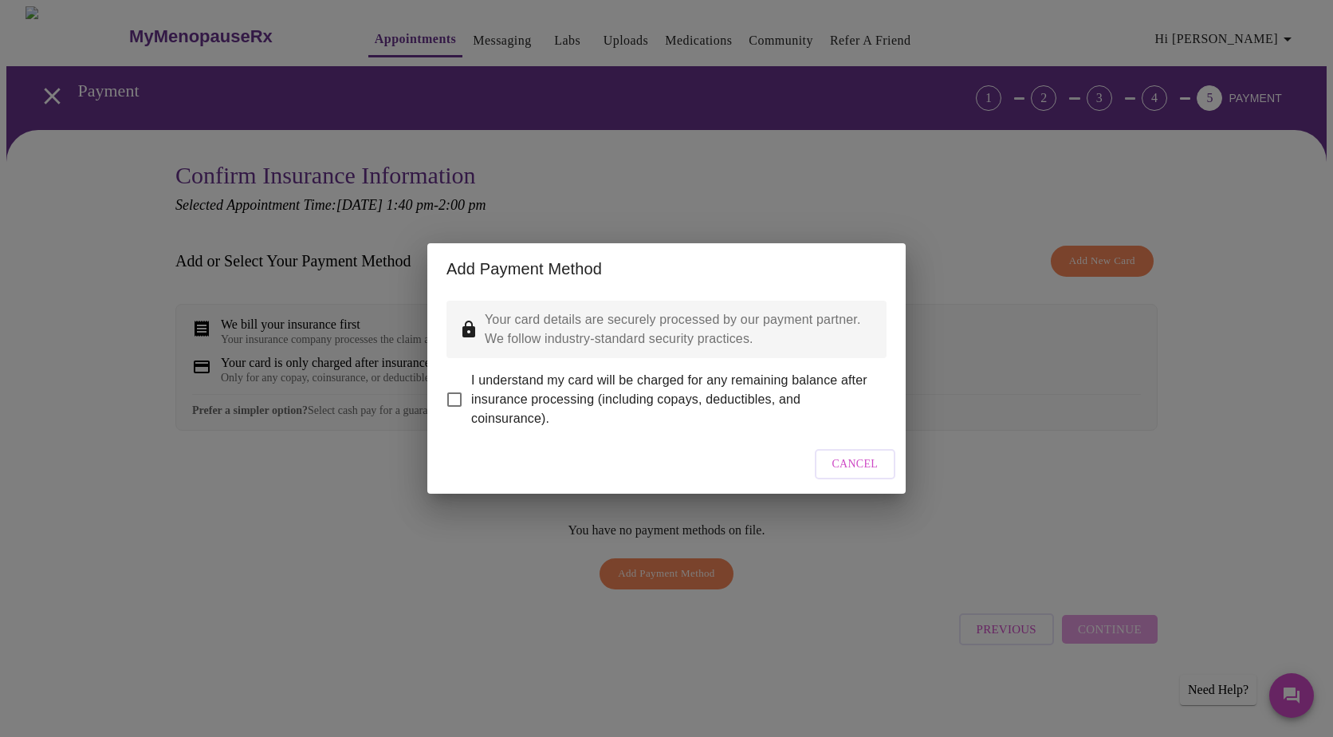
click at [453, 394] on input "I understand my card will be charged for any remaining balance after insurance …" at bounding box center [454, 399] width 33 height 33
checkbox input "true"
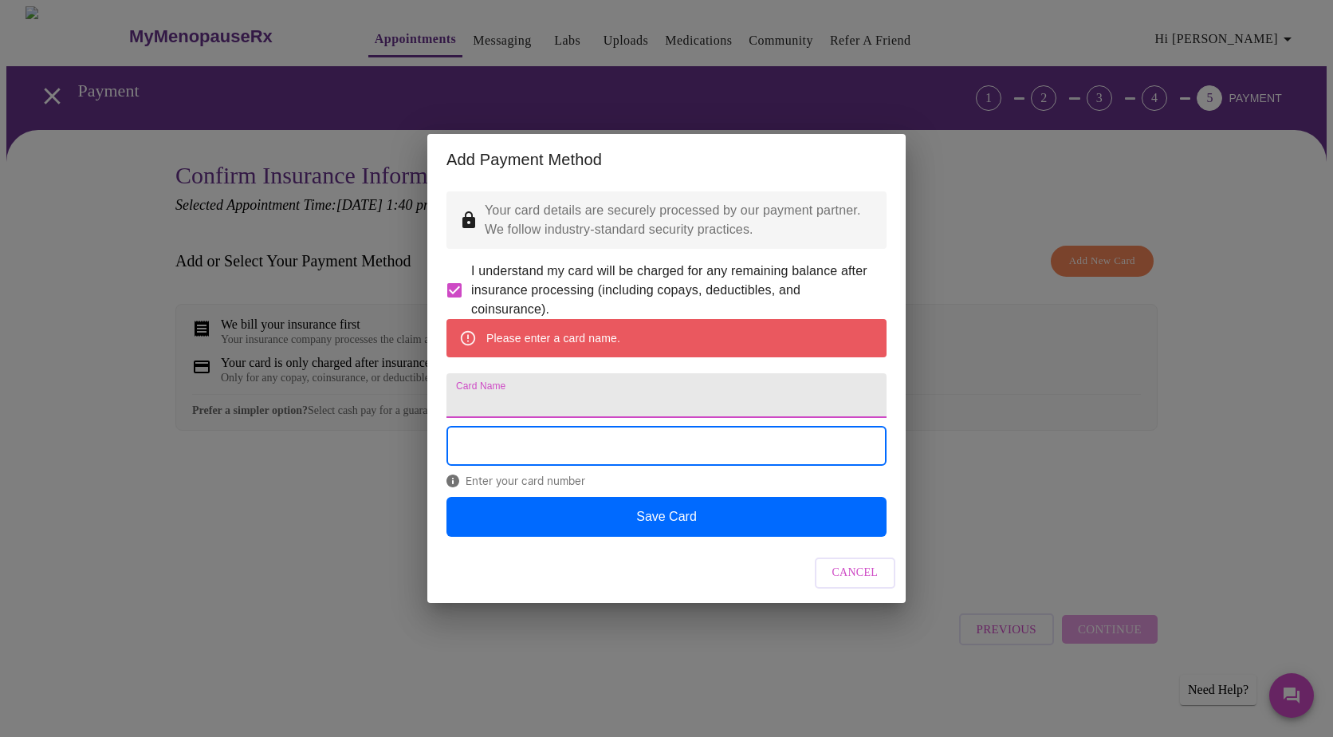
click at [480, 400] on input "Card Name" at bounding box center [667, 395] width 440 height 45
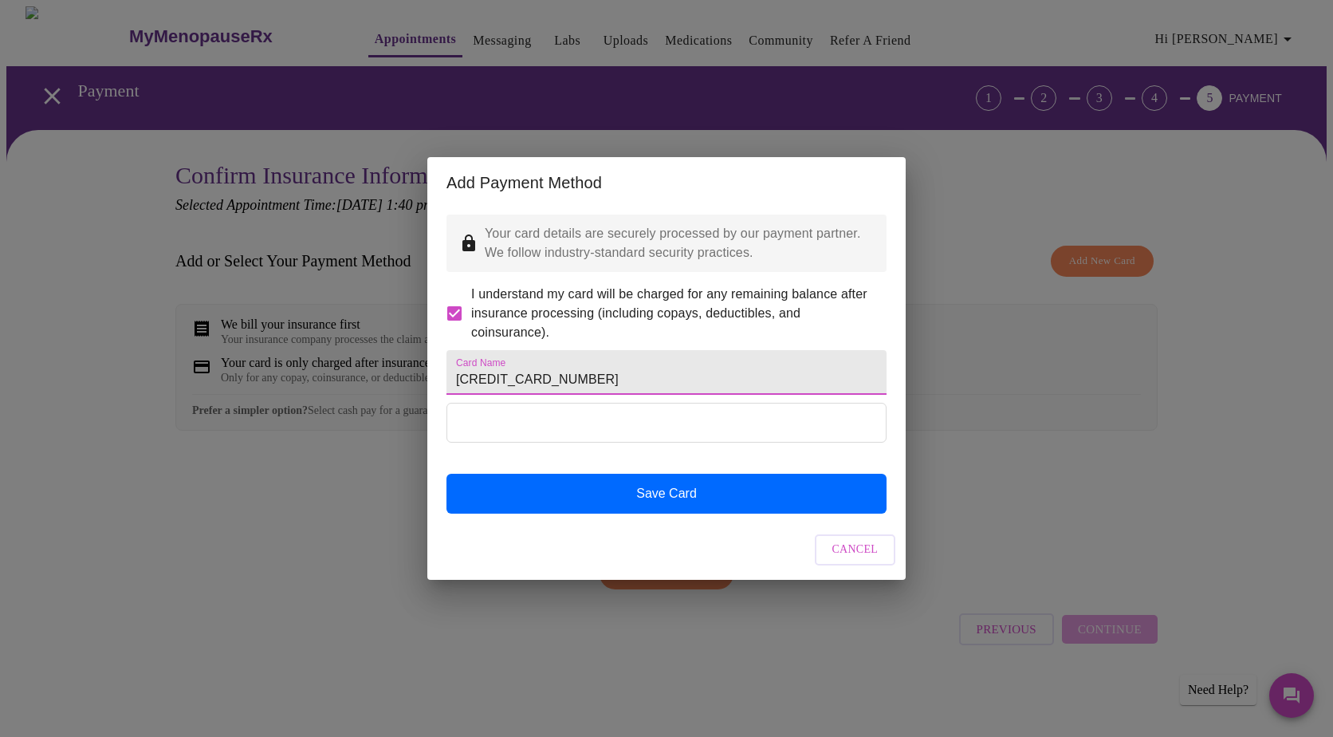
drag, startPoint x: 615, startPoint y: 374, endPoint x: 453, endPoint y: 387, distance: 162.4
click at [453, 387] on input "[CREDIT_CARD_NUMBER]" at bounding box center [667, 372] width 440 height 45
type input "[CREDIT_CARD_NUMBER]"
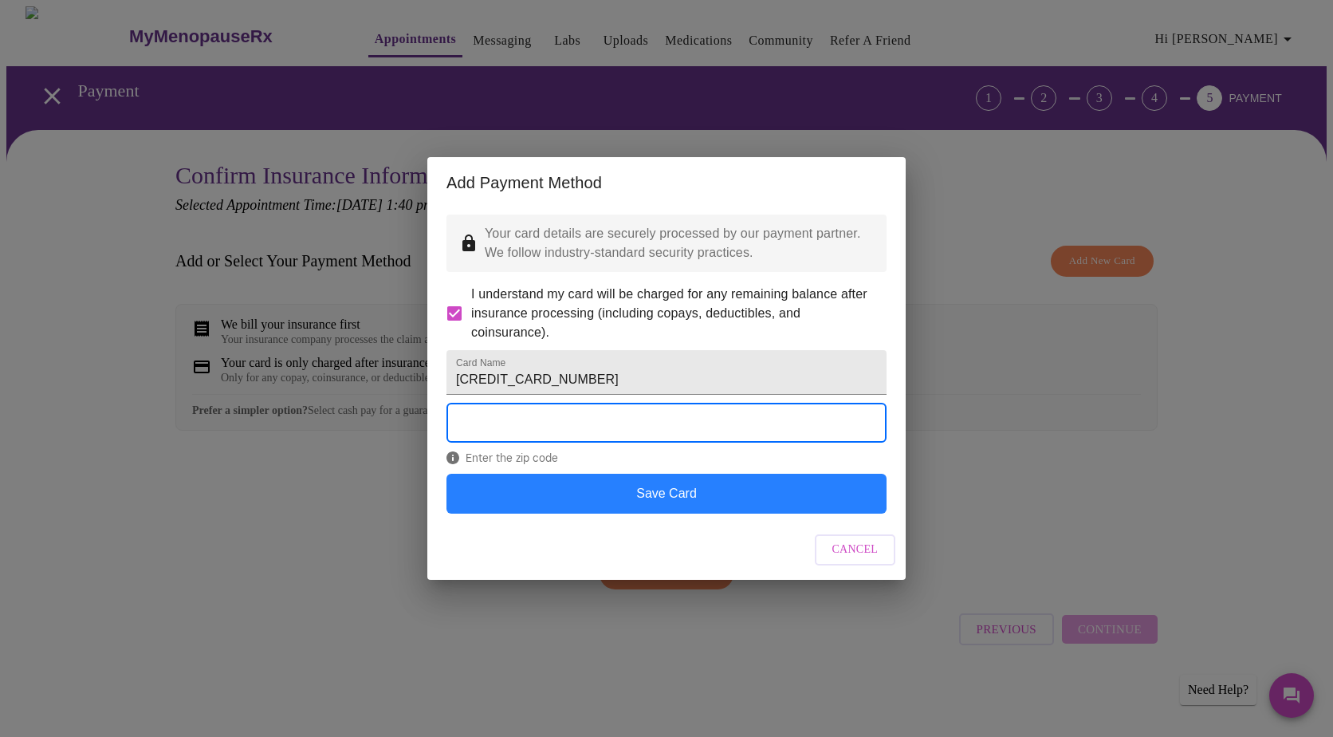
click at [721, 514] on button "Save Card" at bounding box center [667, 494] width 440 height 40
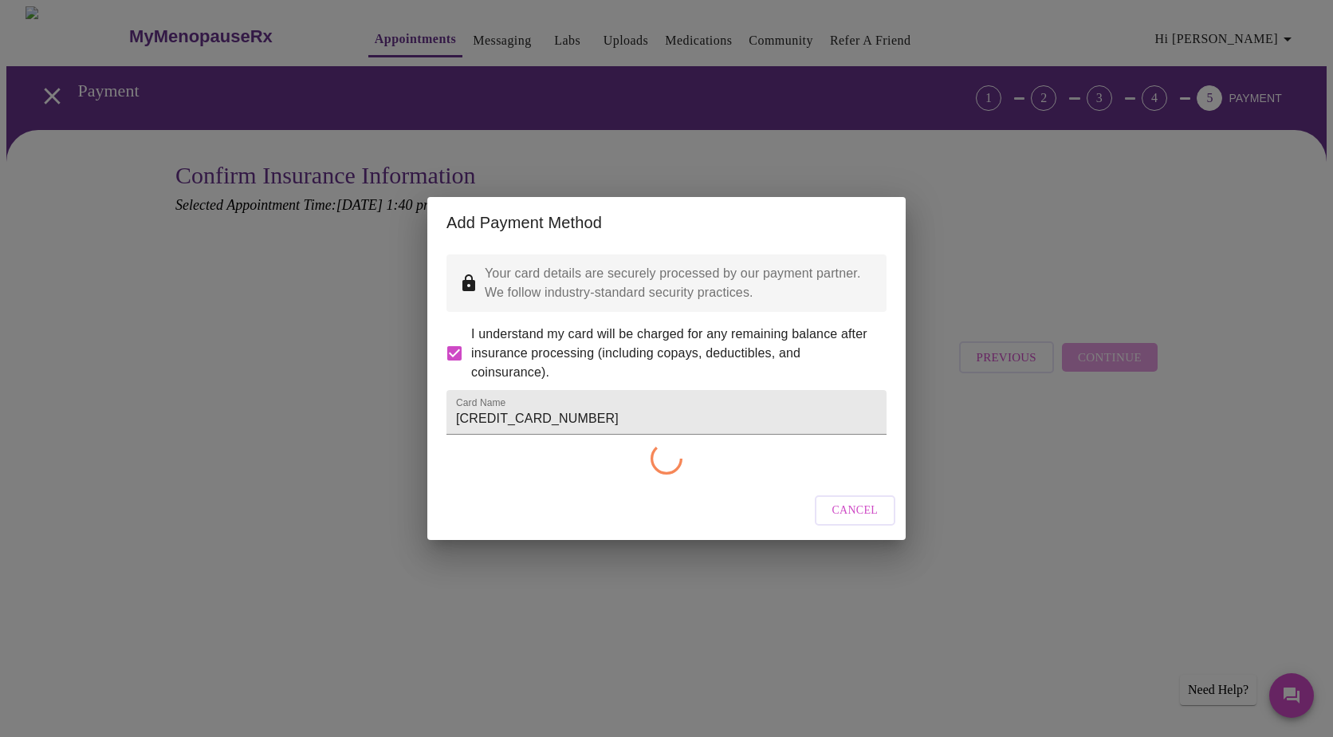
checkbox input "false"
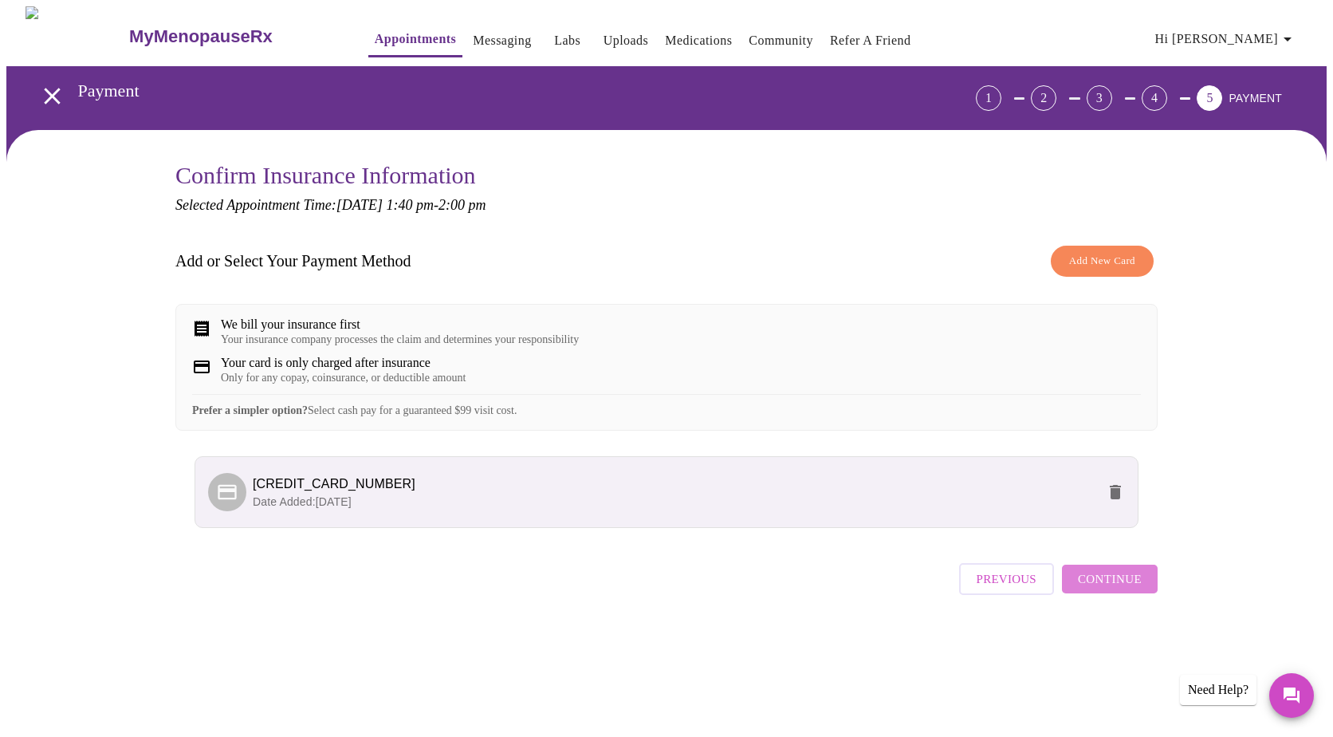
click at [1112, 589] on span "Continue" at bounding box center [1110, 579] width 64 height 21
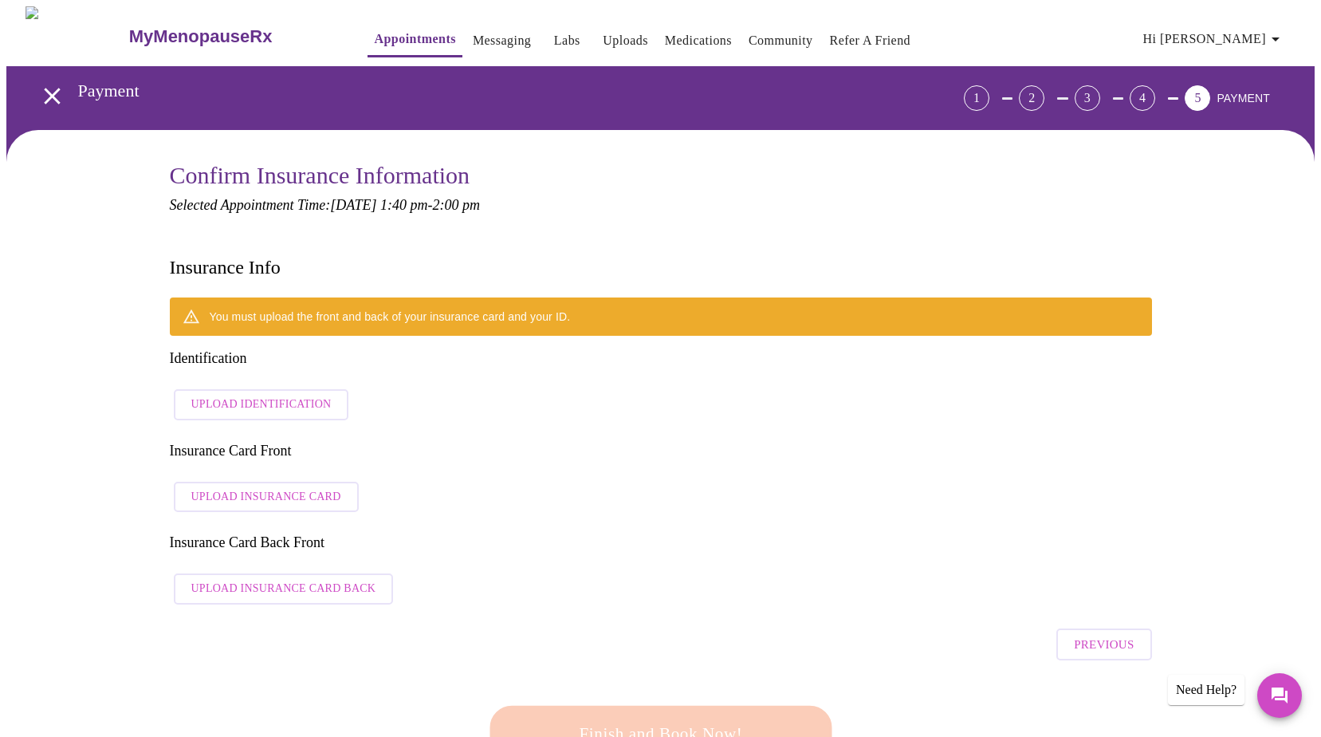
click at [212, 395] on span "Upload Identification" at bounding box center [261, 405] width 140 height 20
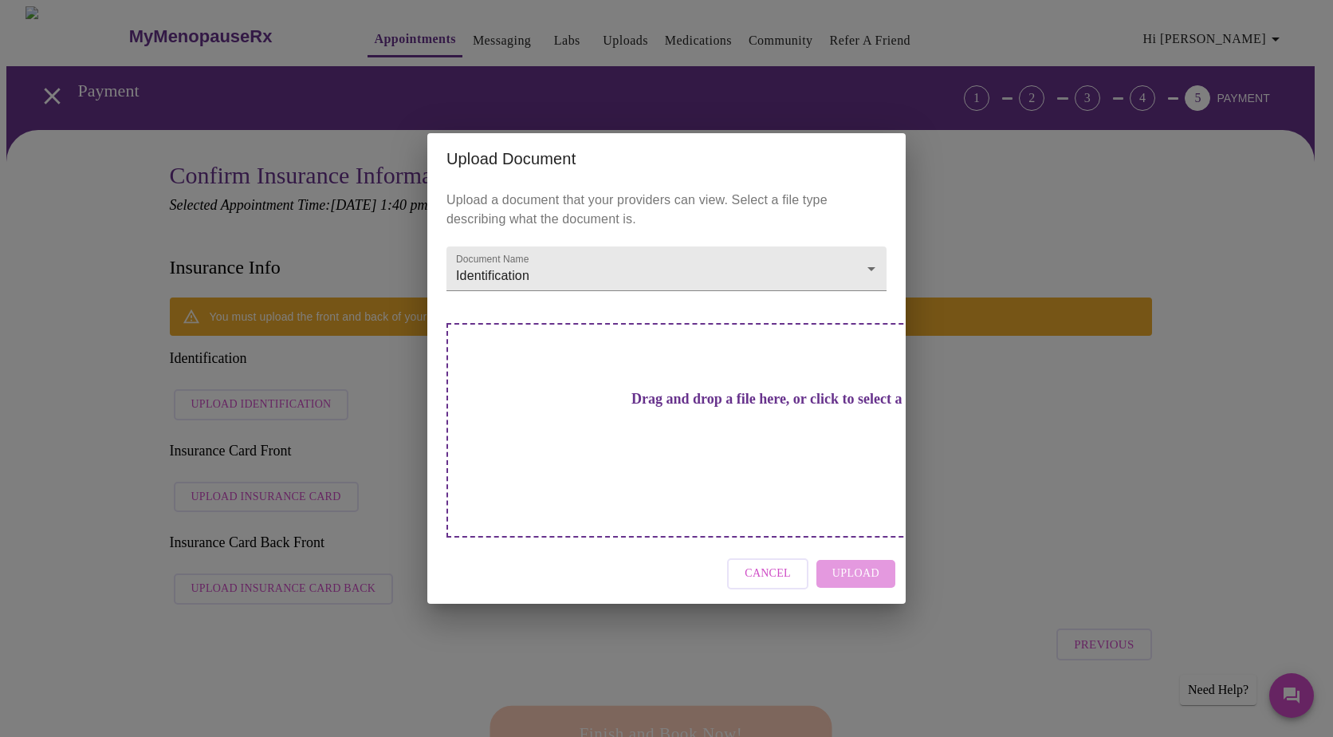
click at [621, 407] on h3 "Drag and drop a file here, or click to select a file" at bounding box center [778, 399] width 440 height 17
drag, startPoint x: 653, startPoint y: 429, endPoint x: 650, endPoint y: 447, distance: 18.6
click at [650, 447] on div "Drag and drop a file here, or click to select a file" at bounding box center [778, 430] width 663 height 215
click at [399, 352] on div "Upload Document Upload a document that your providers can view. Select a file t…" at bounding box center [666, 368] width 1333 height 737
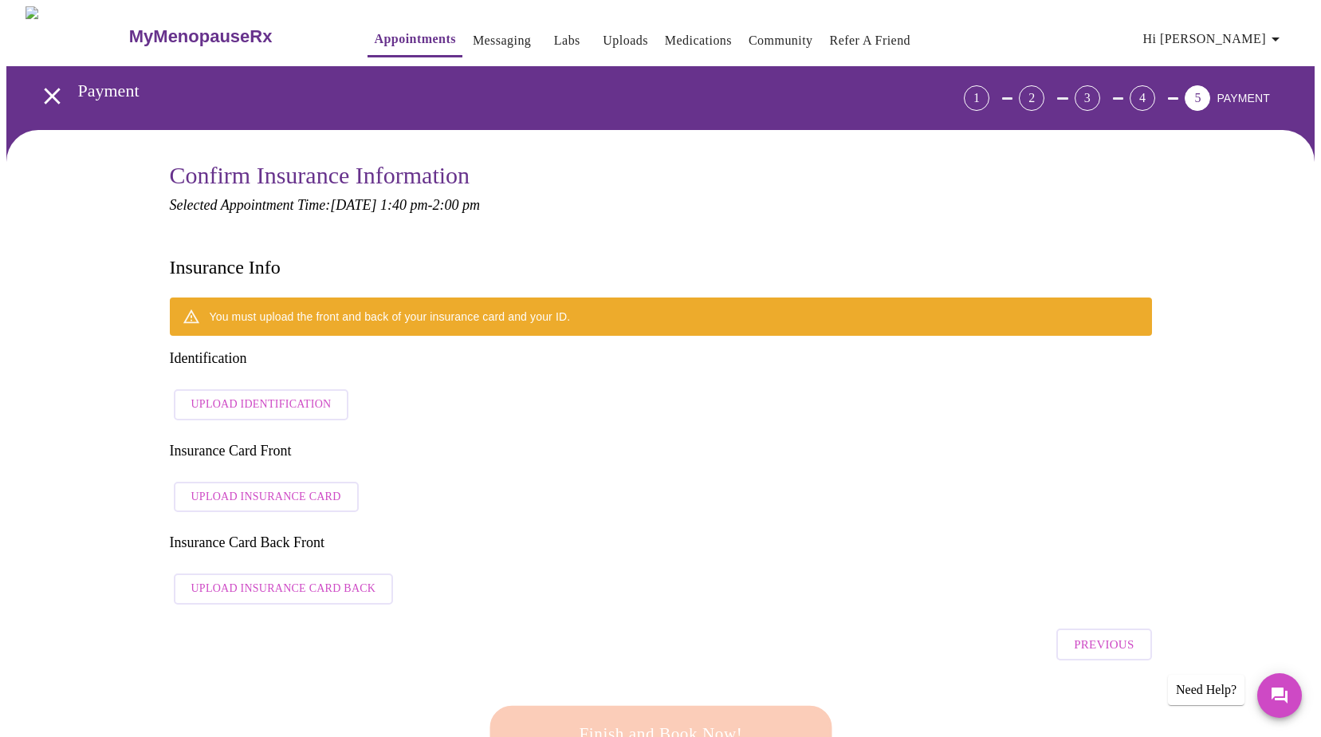
click at [294, 395] on span "Upload Identification" at bounding box center [261, 405] width 140 height 20
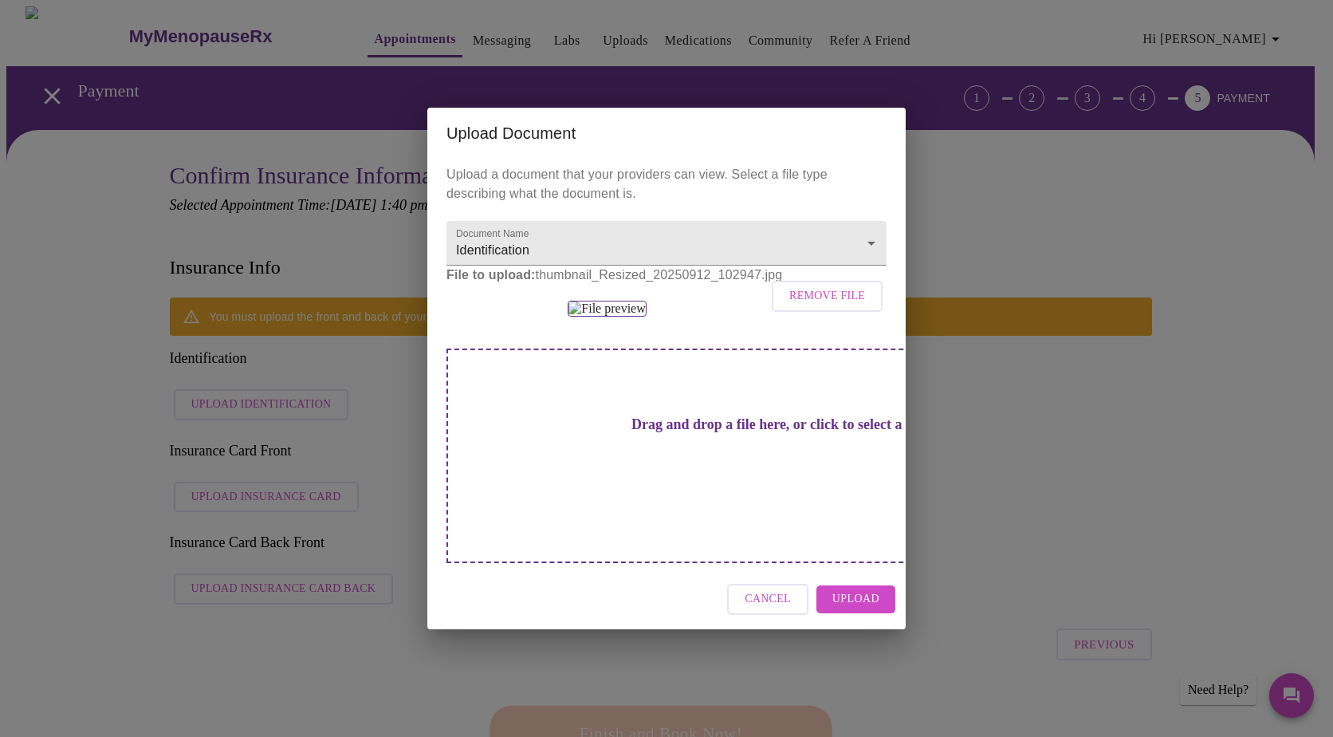
click at [850, 629] on div "Cancel Upload" at bounding box center [666, 599] width 478 height 60
click at [848, 609] on span "Upload" at bounding box center [856, 599] width 47 height 20
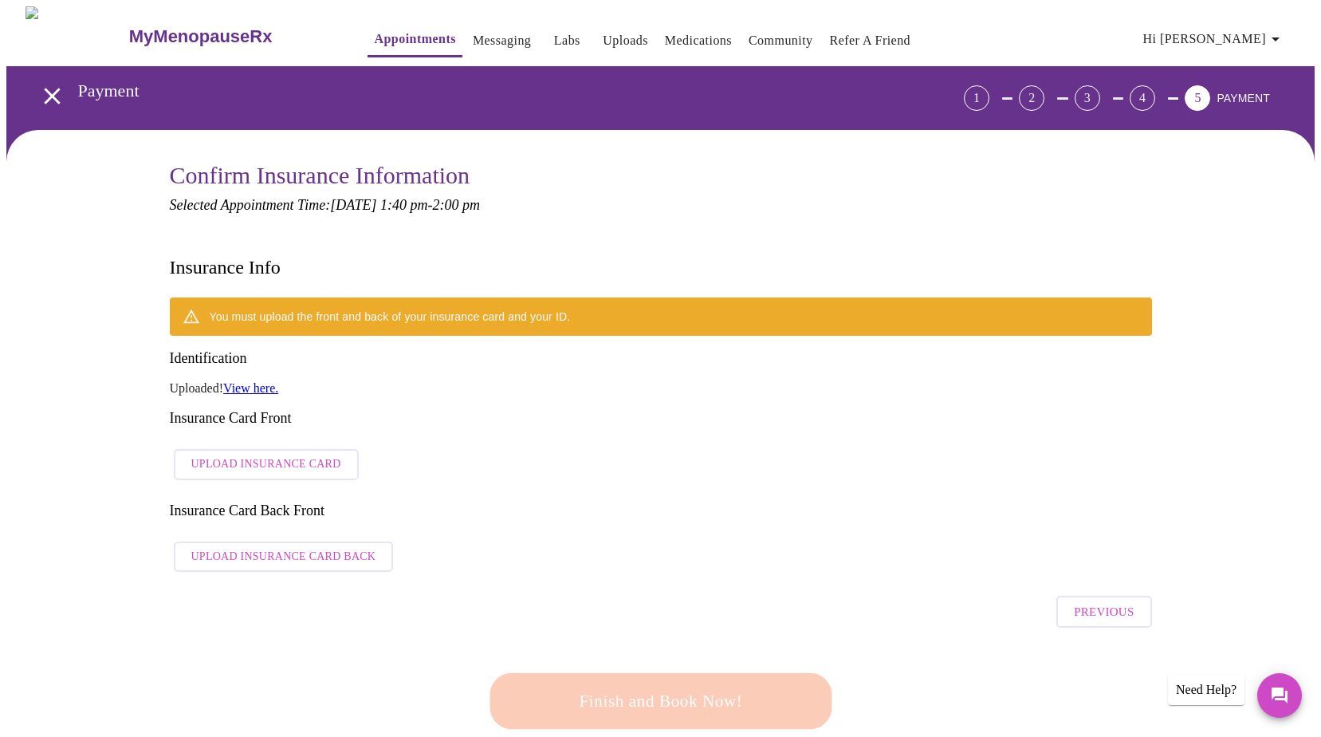
click at [252, 381] on link "View here." at bounding box center [250, 388] width 55 height 14
